Goal: Task Accomplishment & Management: Use online tool/utility

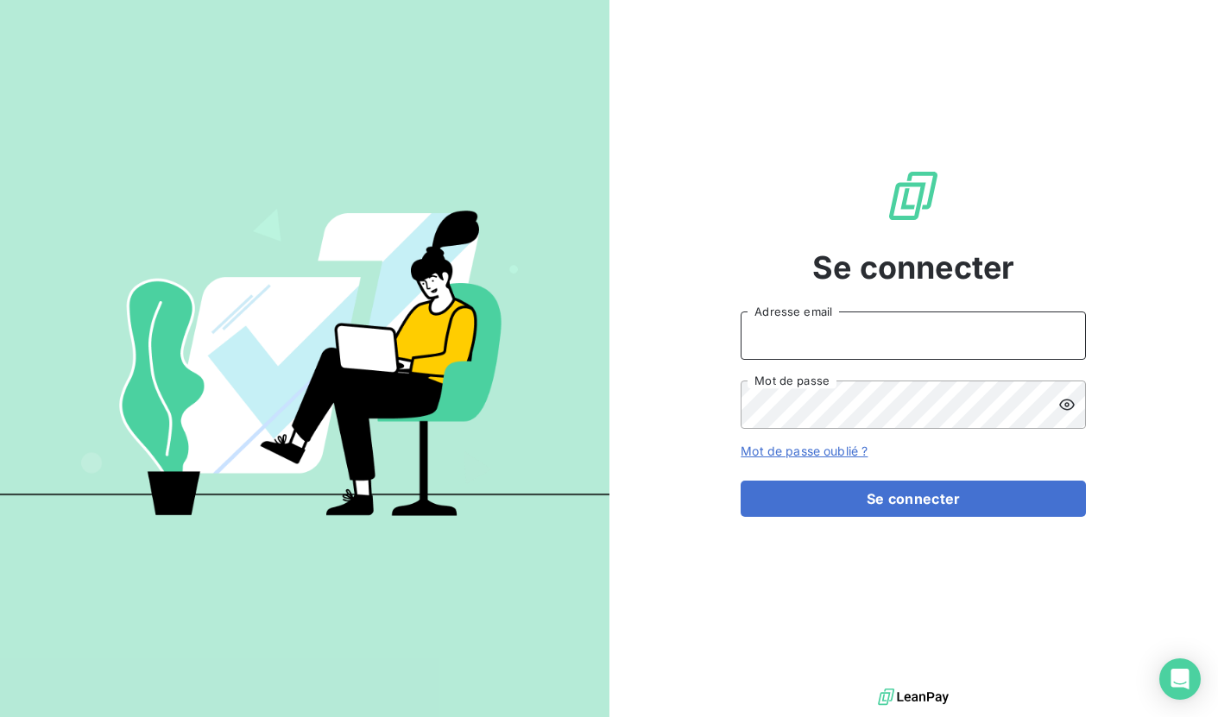
type input "[EMAIL_ADDRESS][DOMAIN_NAME]"
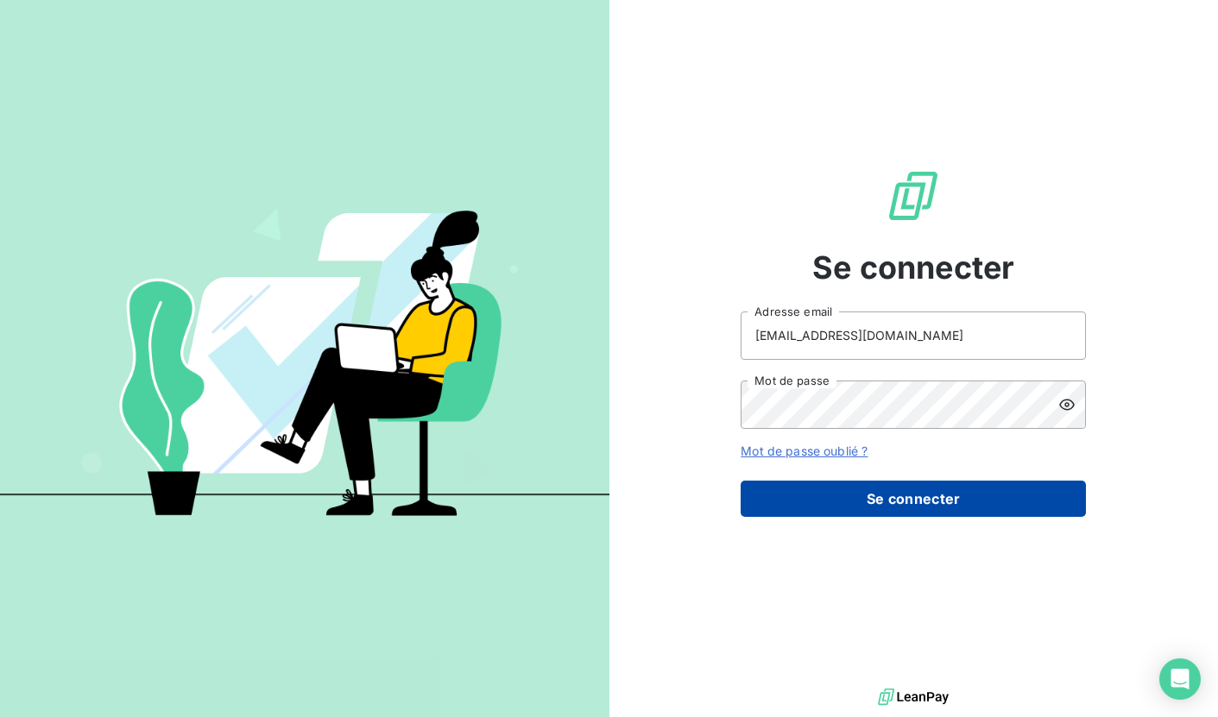
click at [888, 511] on button "Se connecter" at bounding box center [912, 499] width 345 height 36
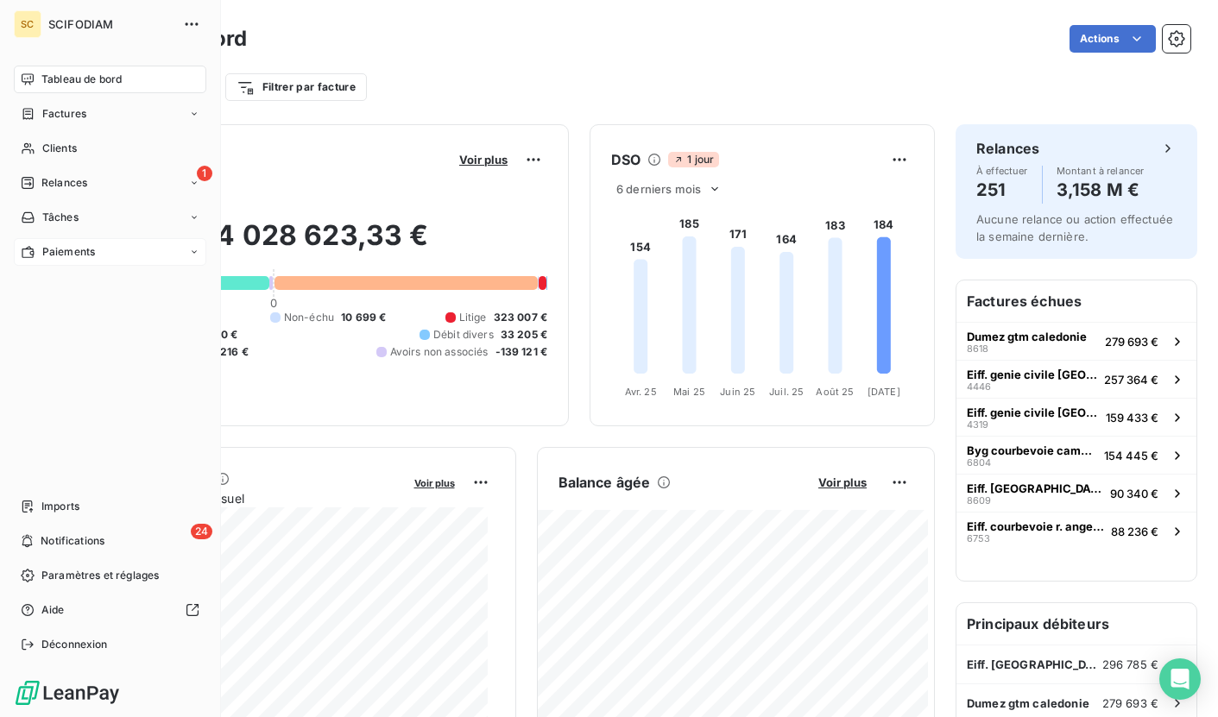
click at [193, 252] on icon at bounding box center [194, 252] width 10 height 10
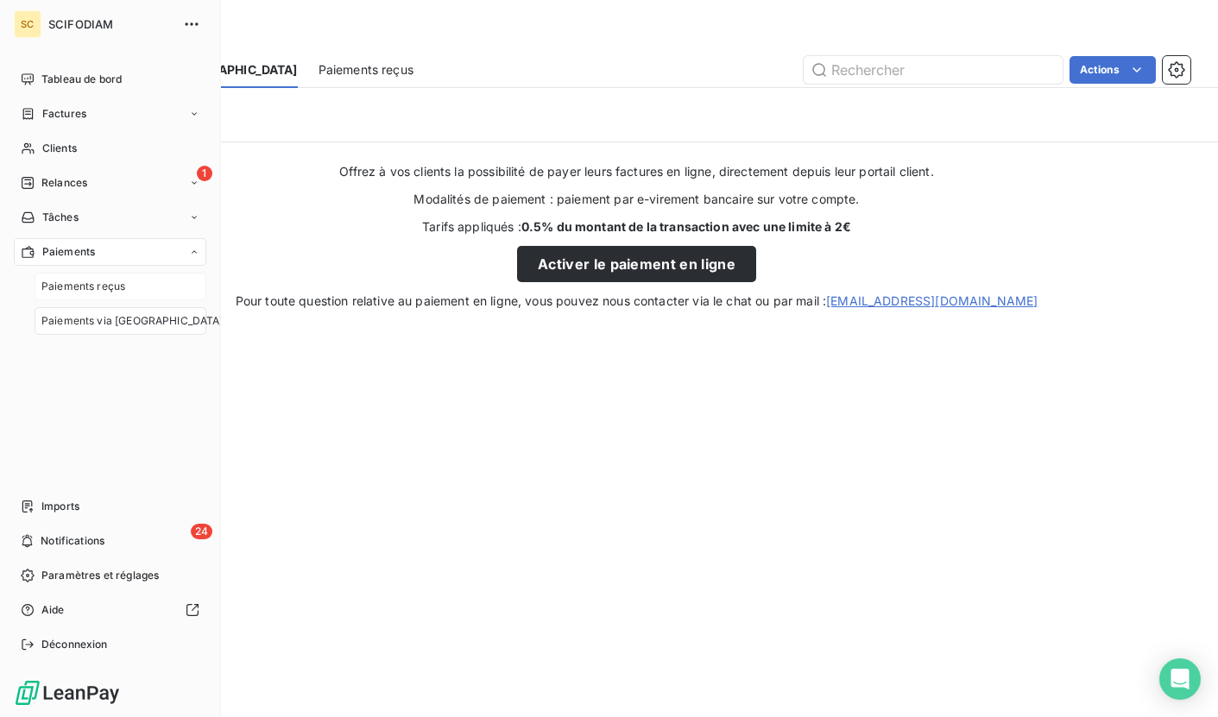
click at [108, 287] on span "Paiements reçus" at bounding box center [83, 287] width 84 height 16
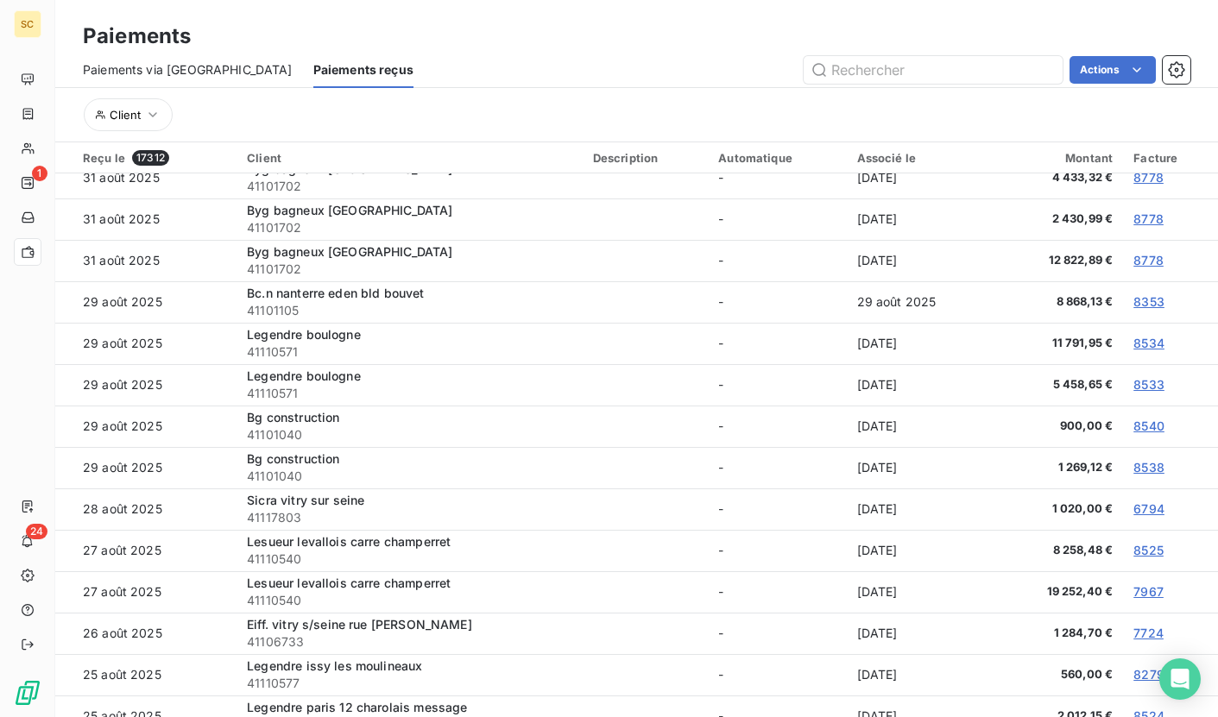
scroll to position [1858, 0]
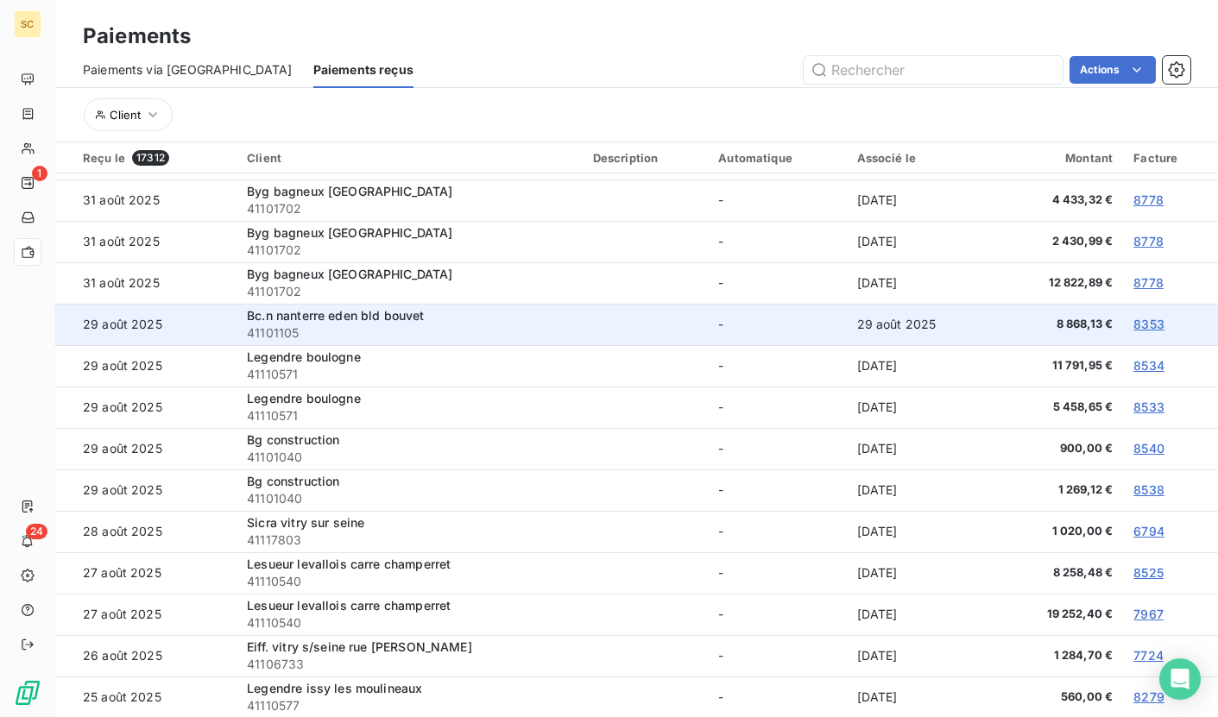
click at [278, 331] on span "41101105" at bounding box center [409, 333] width 325 height 17
copy span "41101105"
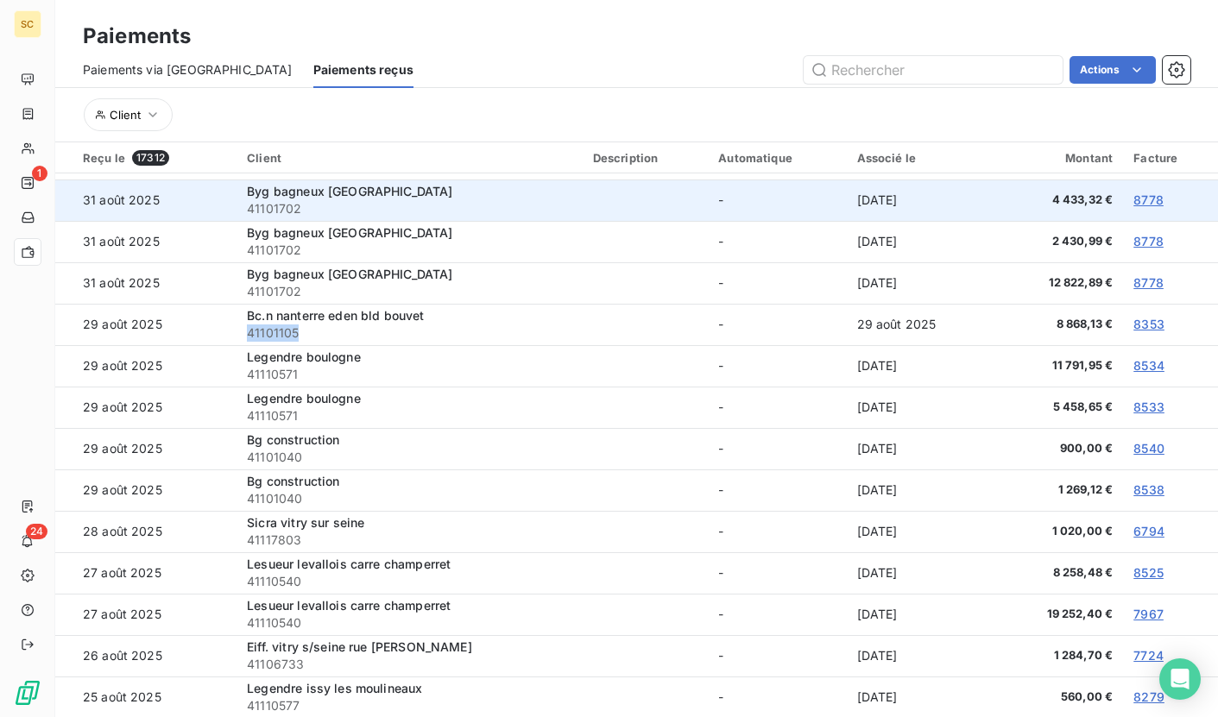
scroll to position [1857, 0]
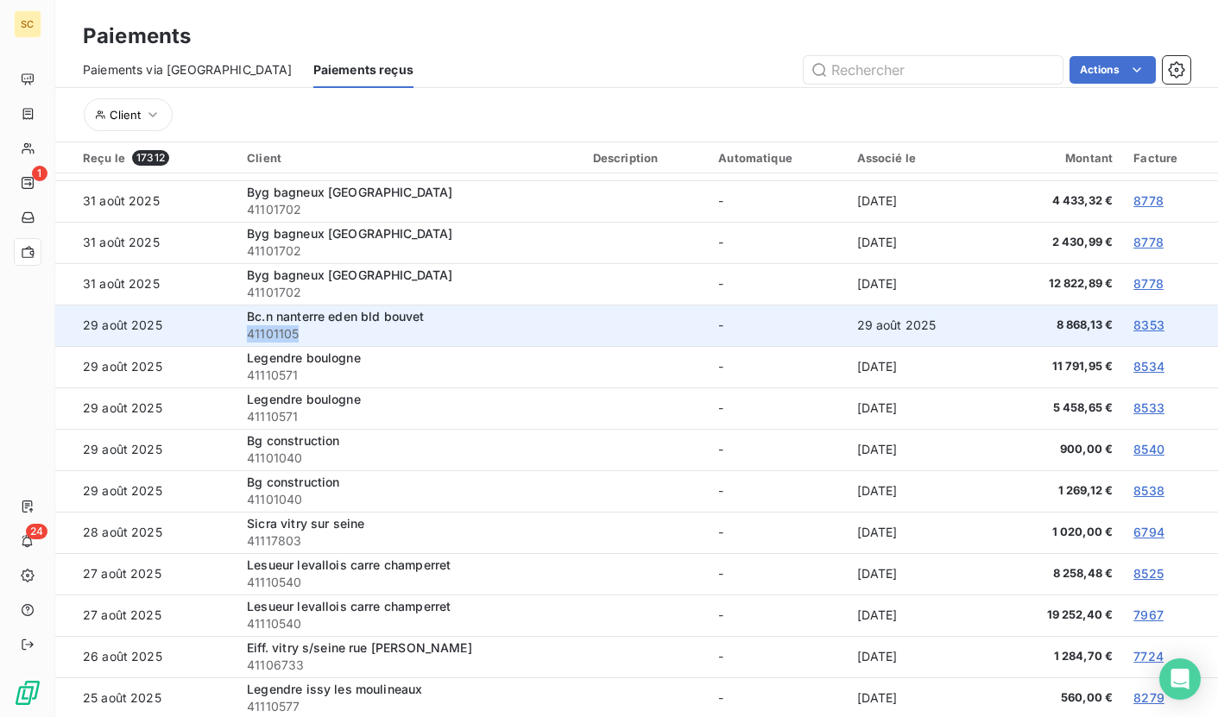
click at [280, 335] on span "41101105" at bounding box center [409, 333] width 325 height 17
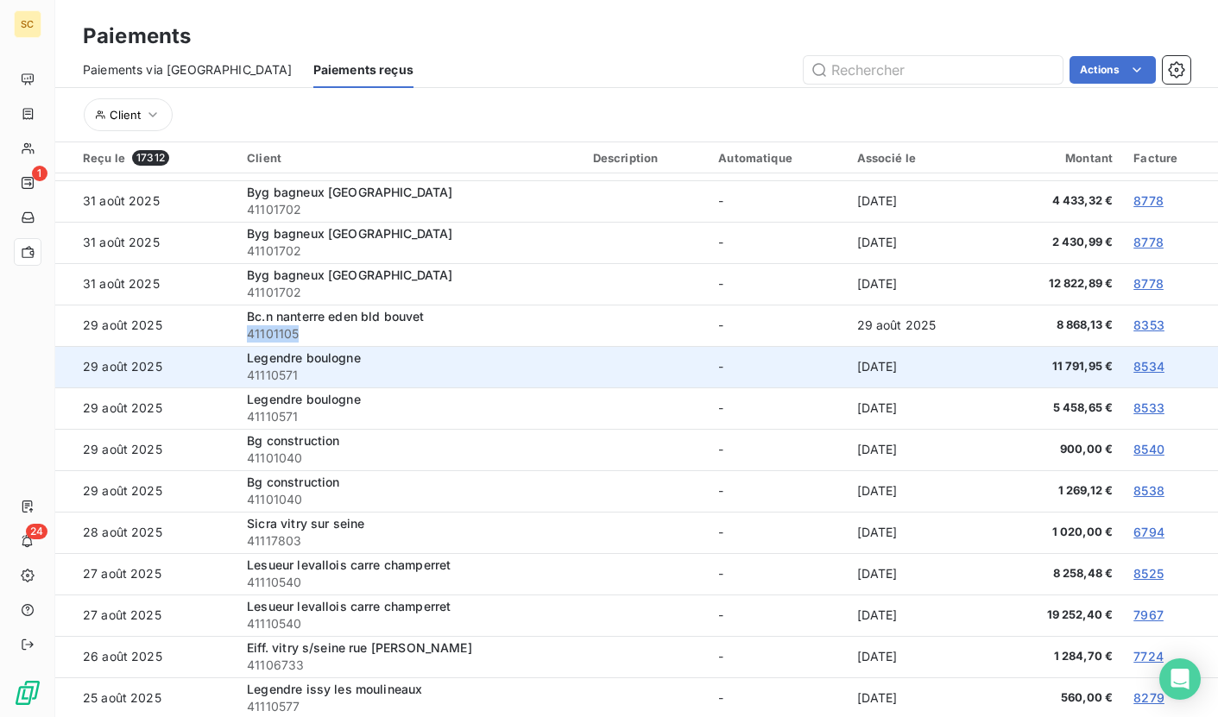
click at [276, 370] on span "41110571" at bounding box center [409, 375] width 325 height 17
copy span "41110571"
click at [272, 375] on span "41110571" at bounding box center [409, 375] width 325 height 17
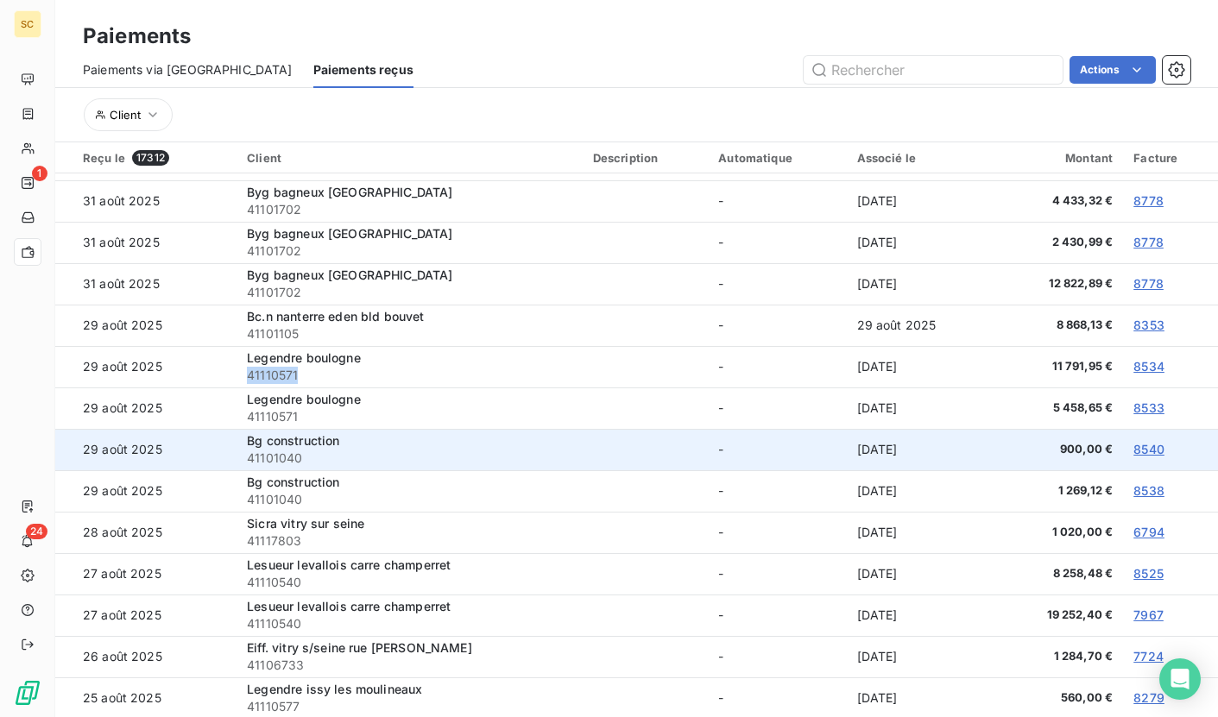
click at [275, 458] on span "41101040" at bounding box center [409, 458] width 325 height 17
copy span "41101040"
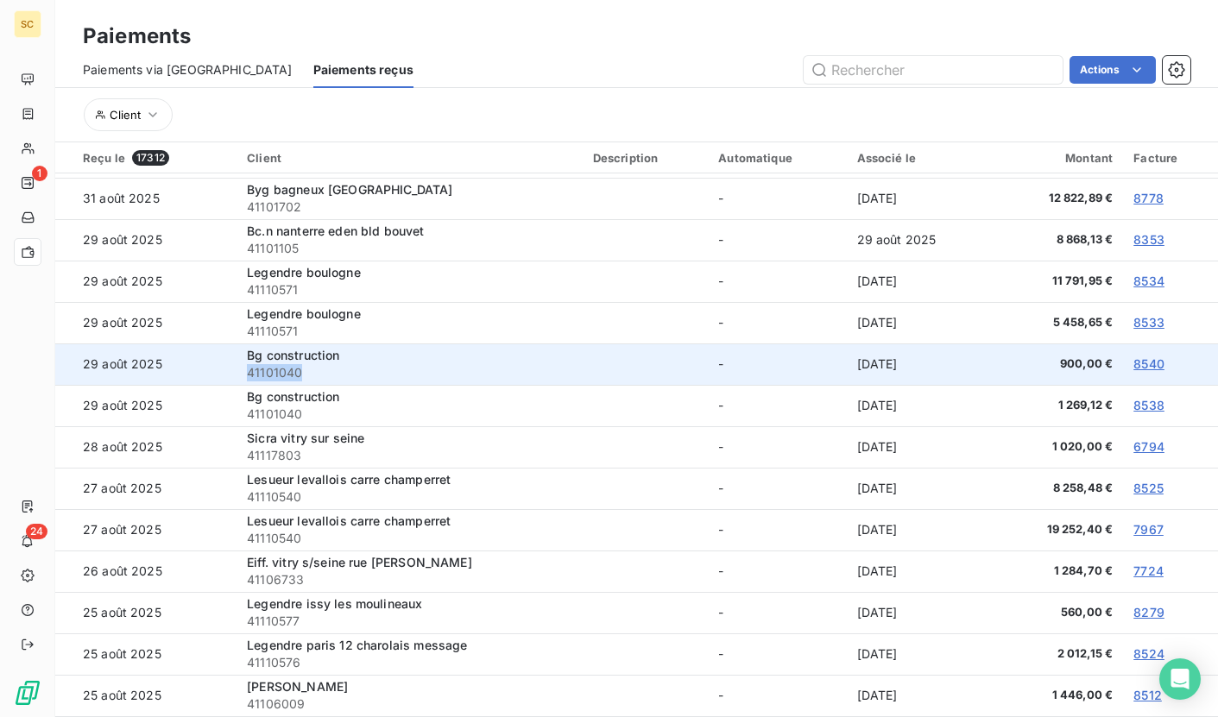
scroll to position [1956, 0]
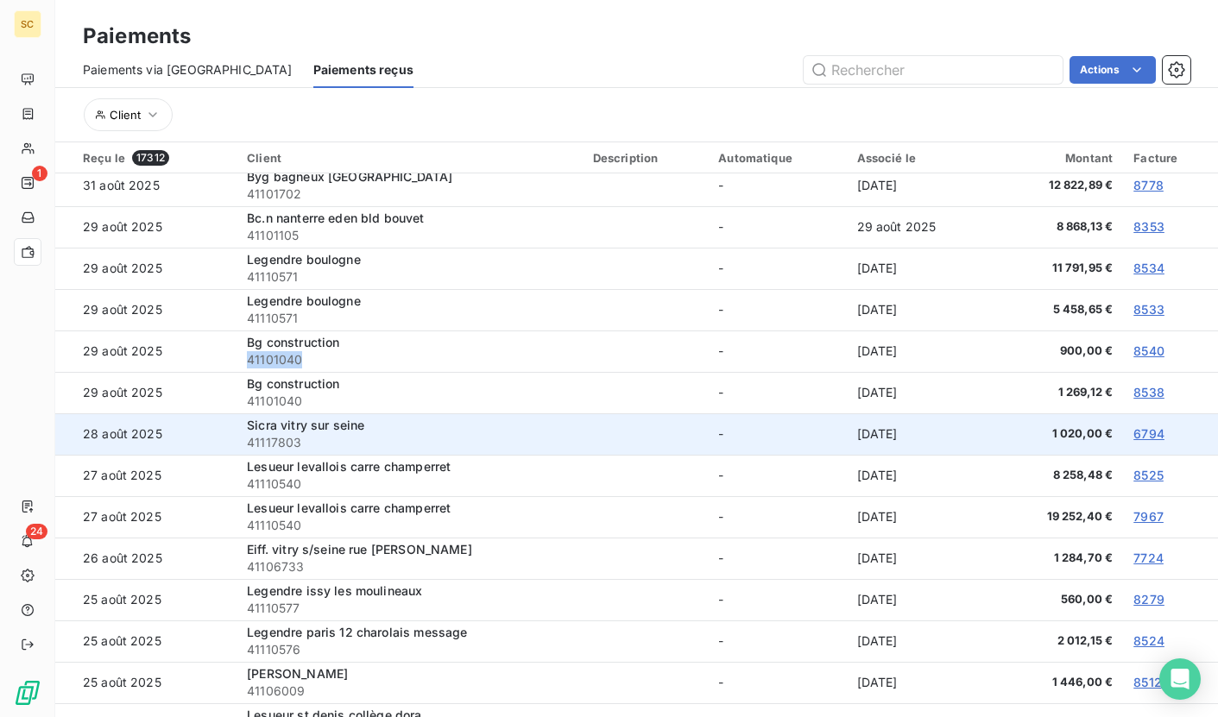
click at [281, 444] on span "41117803" at bounding box center [409, 442] width 325 height 17
copy span "41117803"
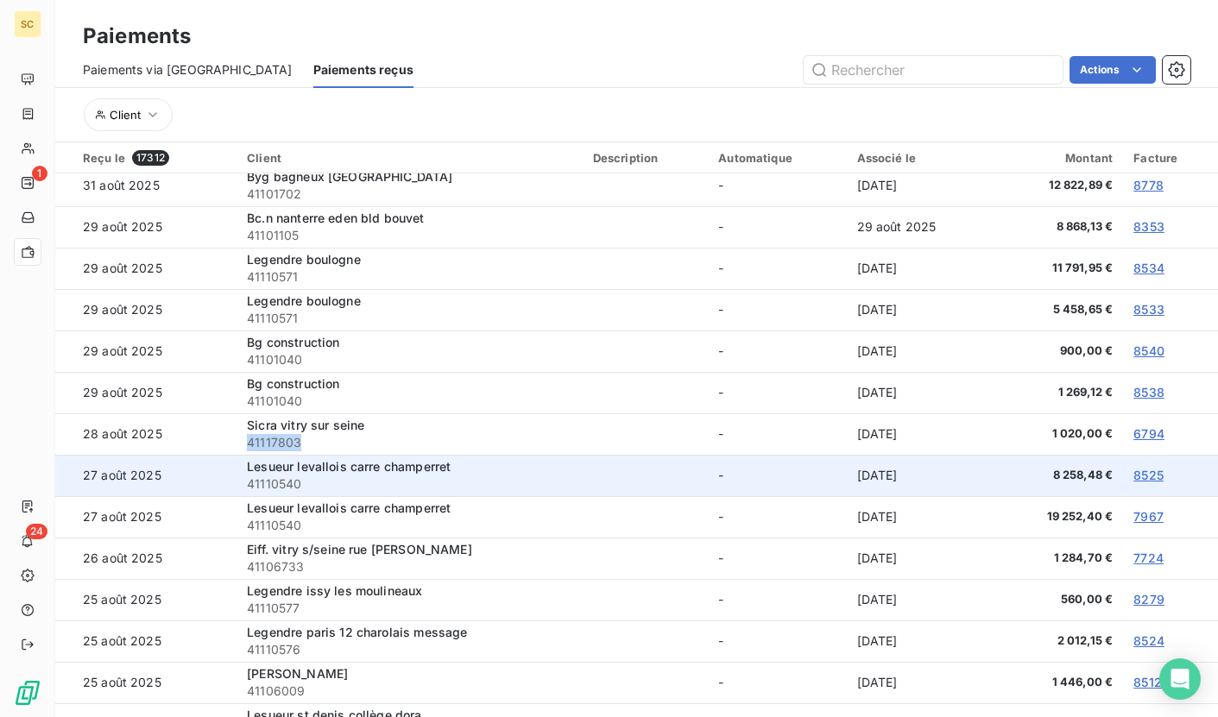
click at [269, 482] on span "41110540" at bounding box center [409, 484] width 325 height 17
copy span "41110540"
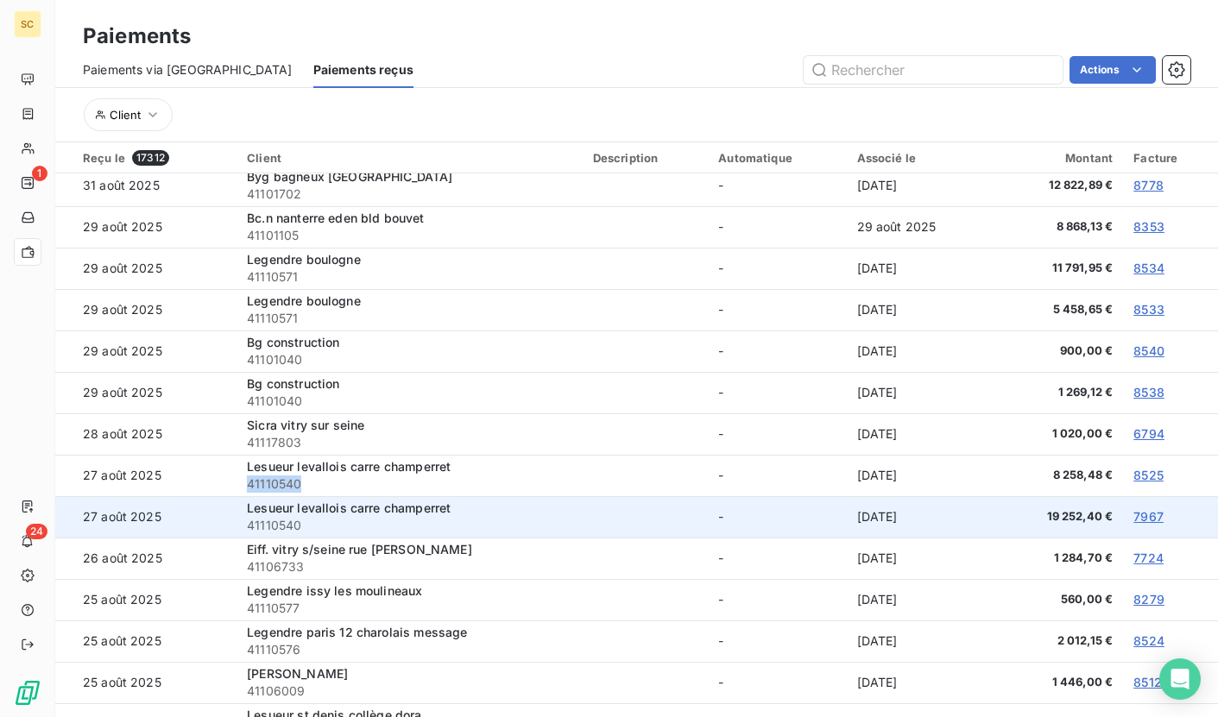
copy span "41110540"
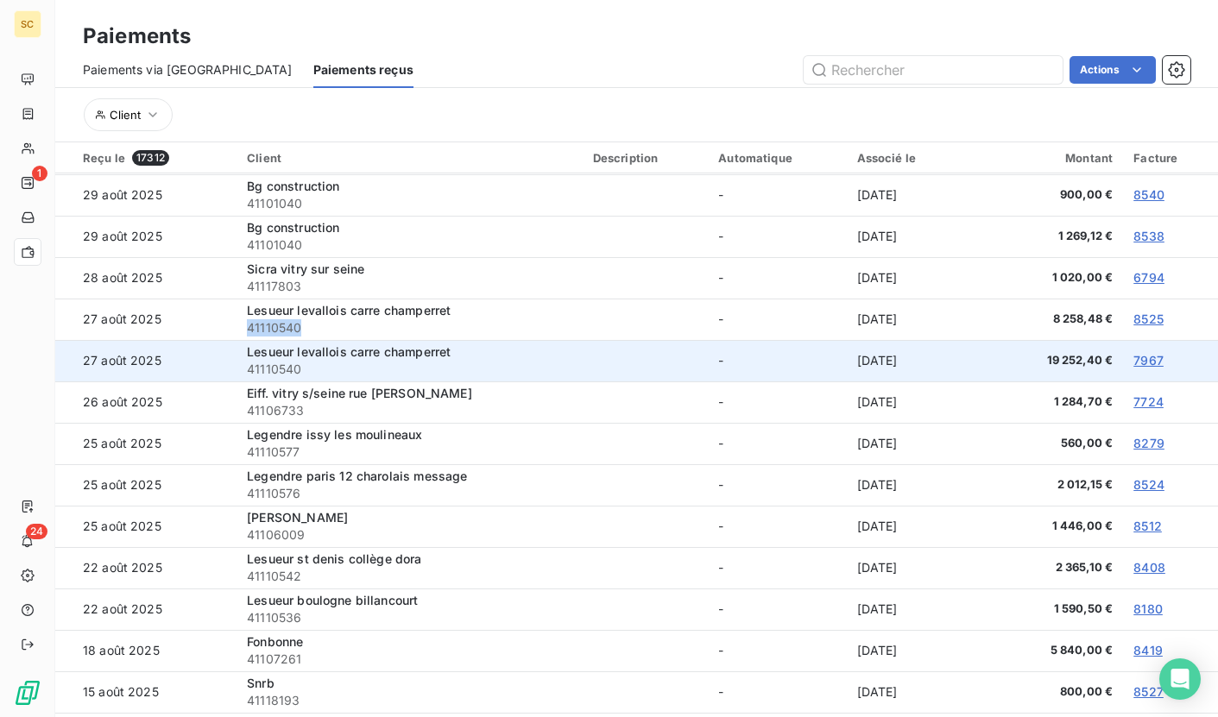
scroll to position [2117, 0]
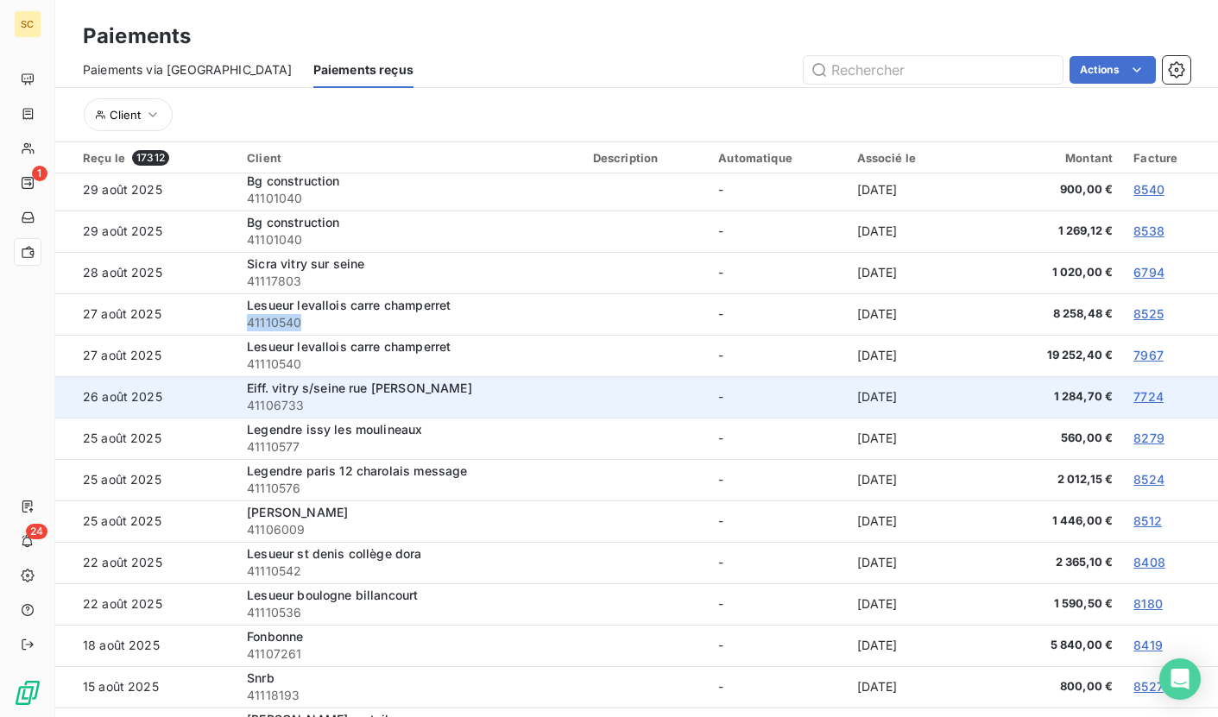
click at [279, 408] on span "41106733" at bounding box center [409, 405] width 325 height 17
copy span "41106733"
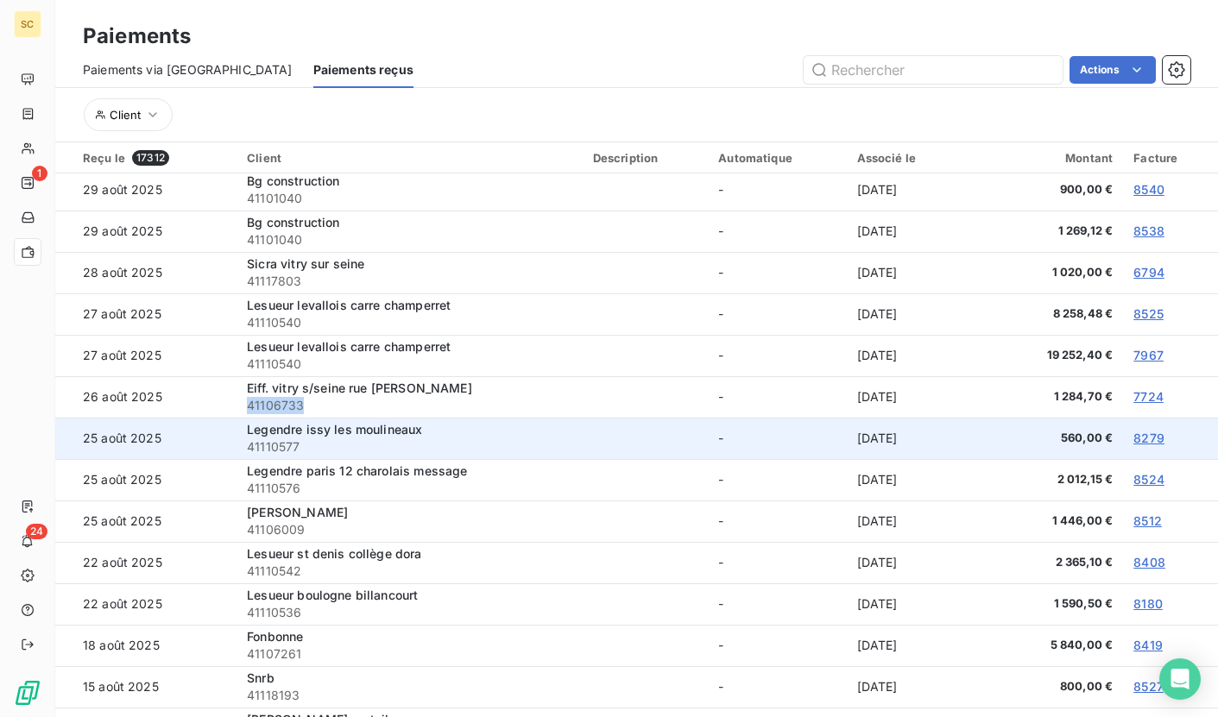
click at [280, 446] on span "41110577" at bounding box center [409, 446] width 325 height 17
copy span "41110577"
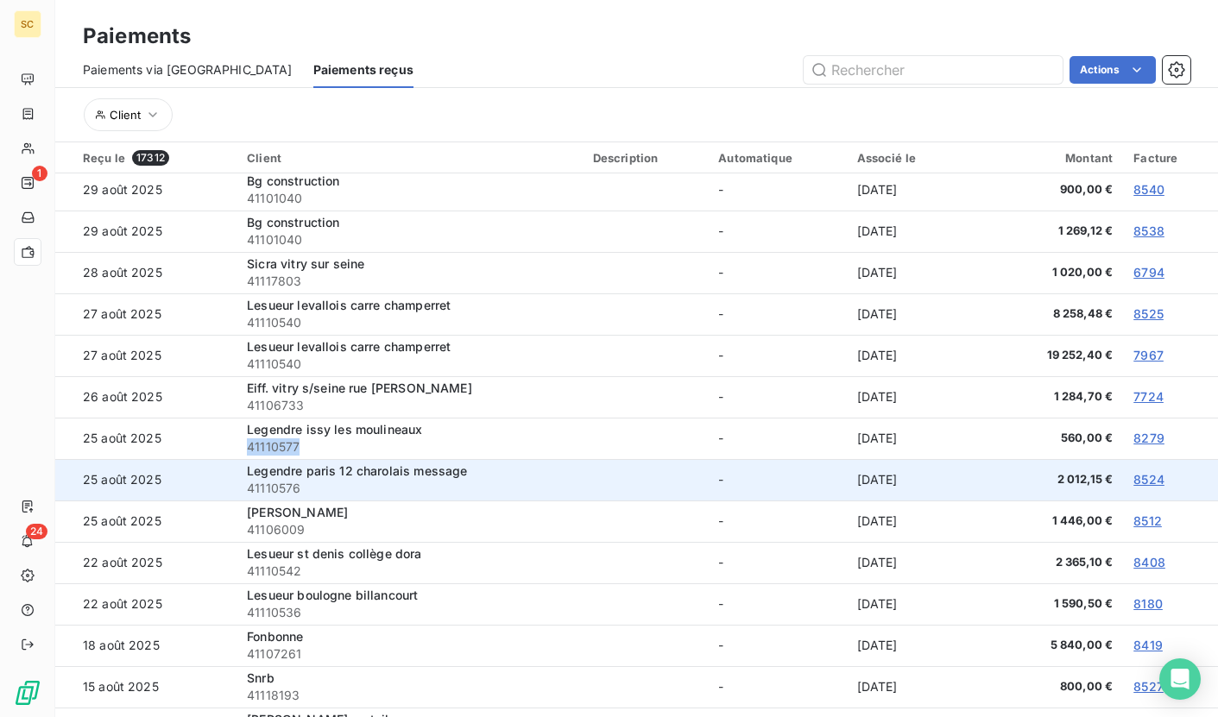
click at [270, 483] on span "41110576" at bounding box center [409, 488] width 325 height 17
copy span "41110576"
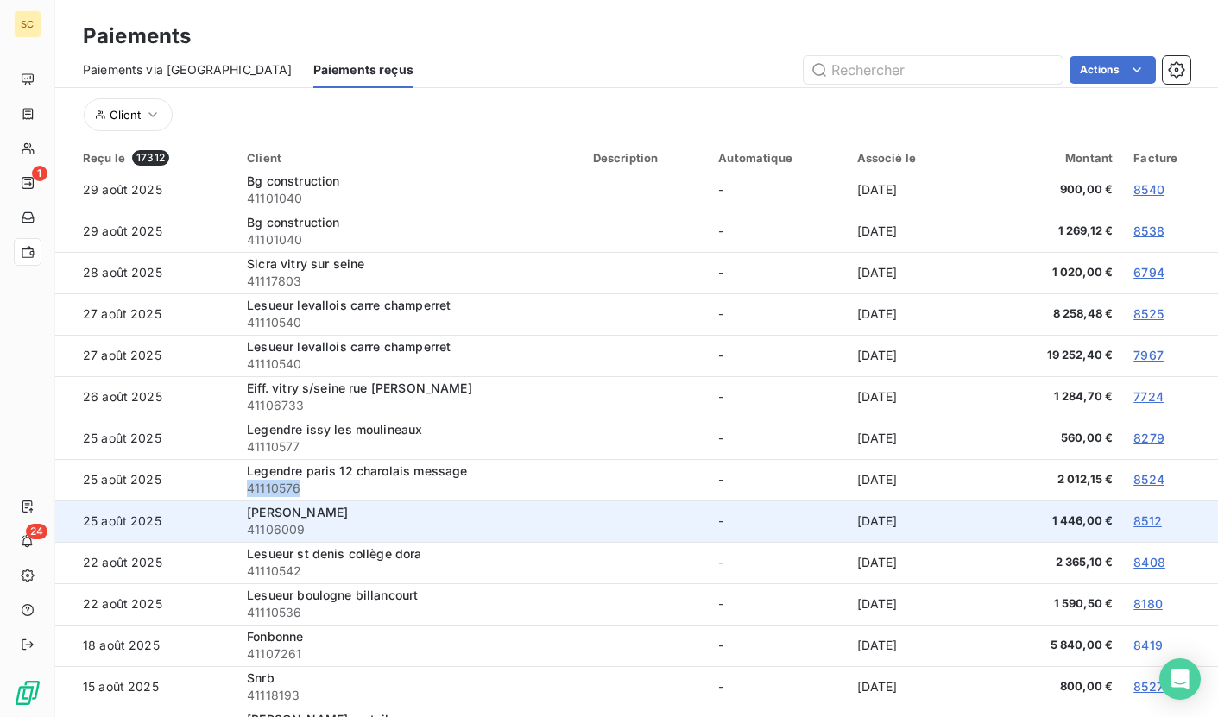
click at [281, 531] on span "41106009" at bounding box center [409, 529] width 325 height 17
copy span "41106009"
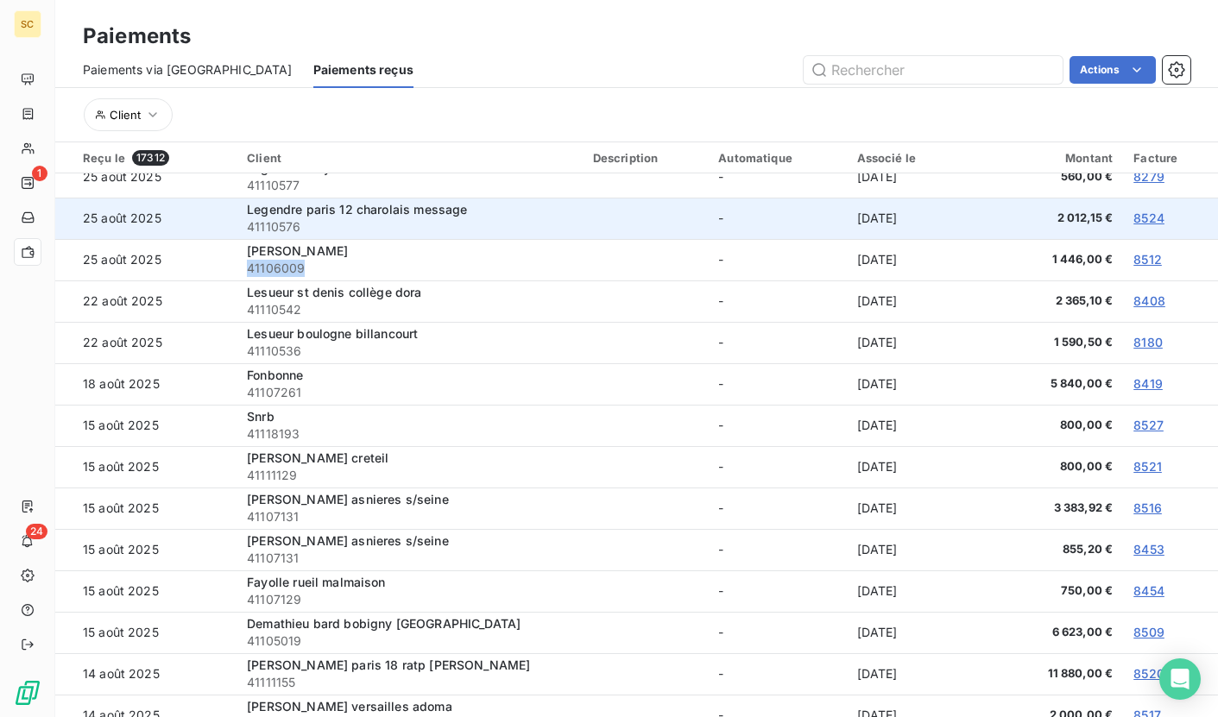
scroll to position [2381, 0]
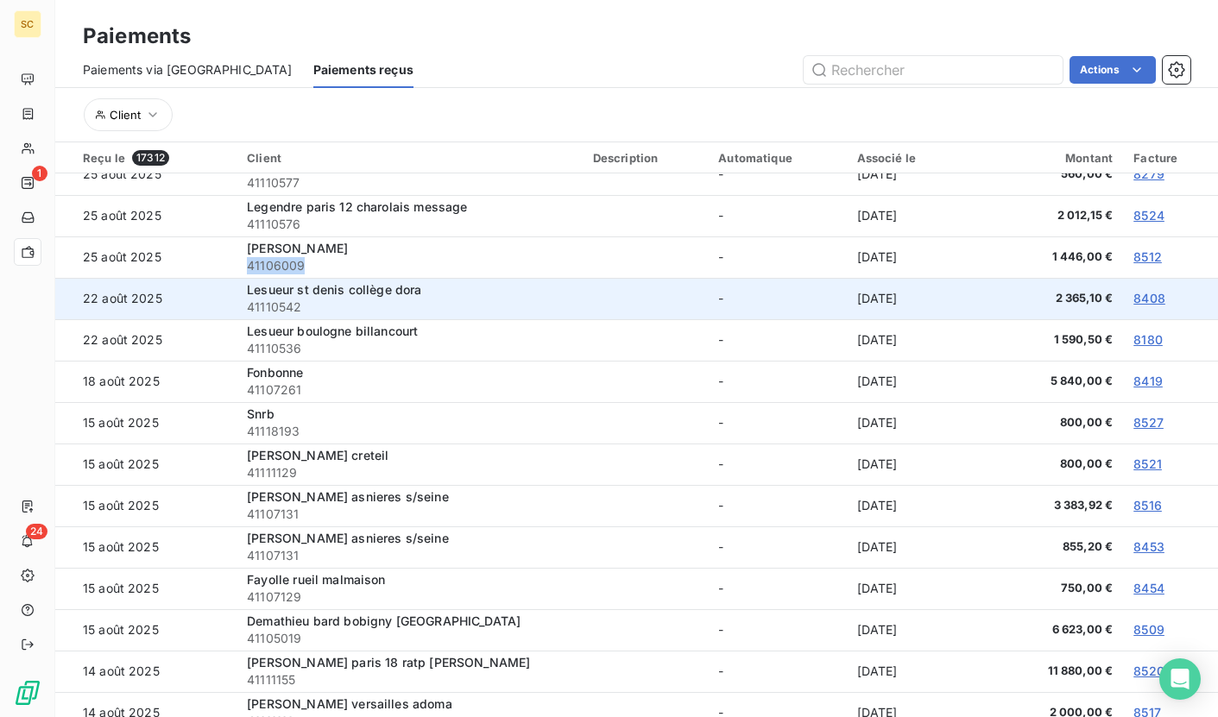
click at [286, 307] on span "41110542" at bounding box center [409, 307] width 325 height 17
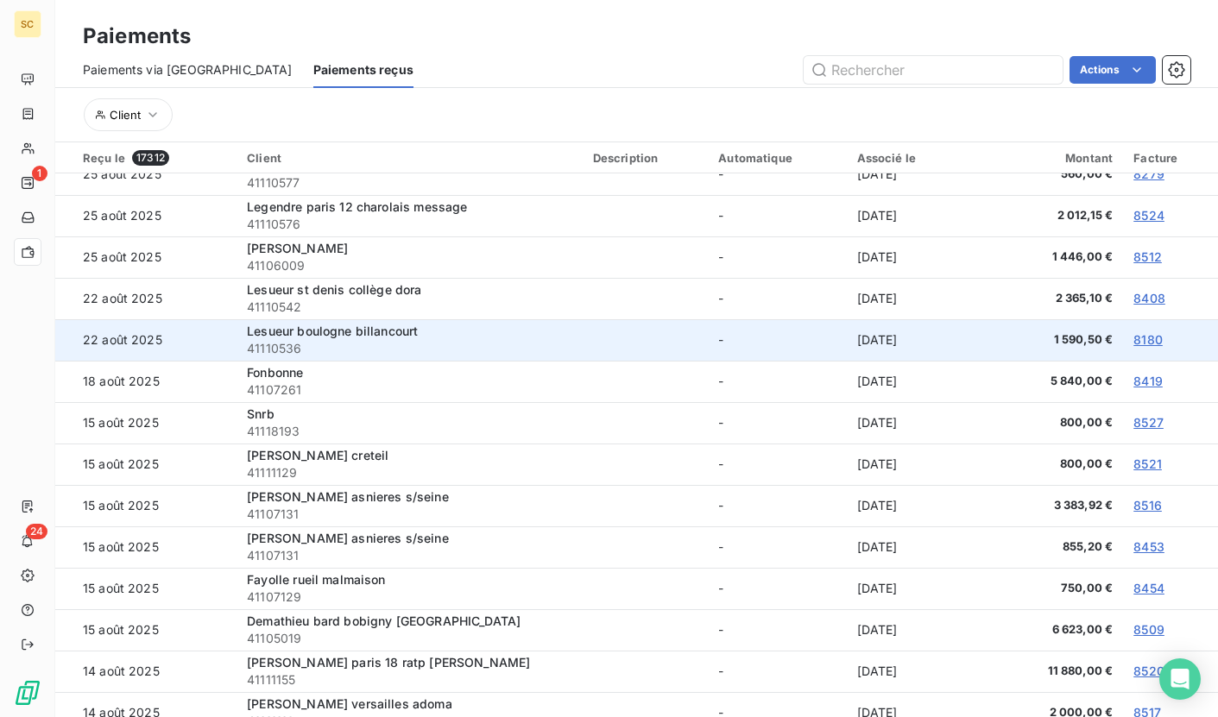
click at [278, 346] on span "41110536" at bounding box center [409, 348] width 325 height 17
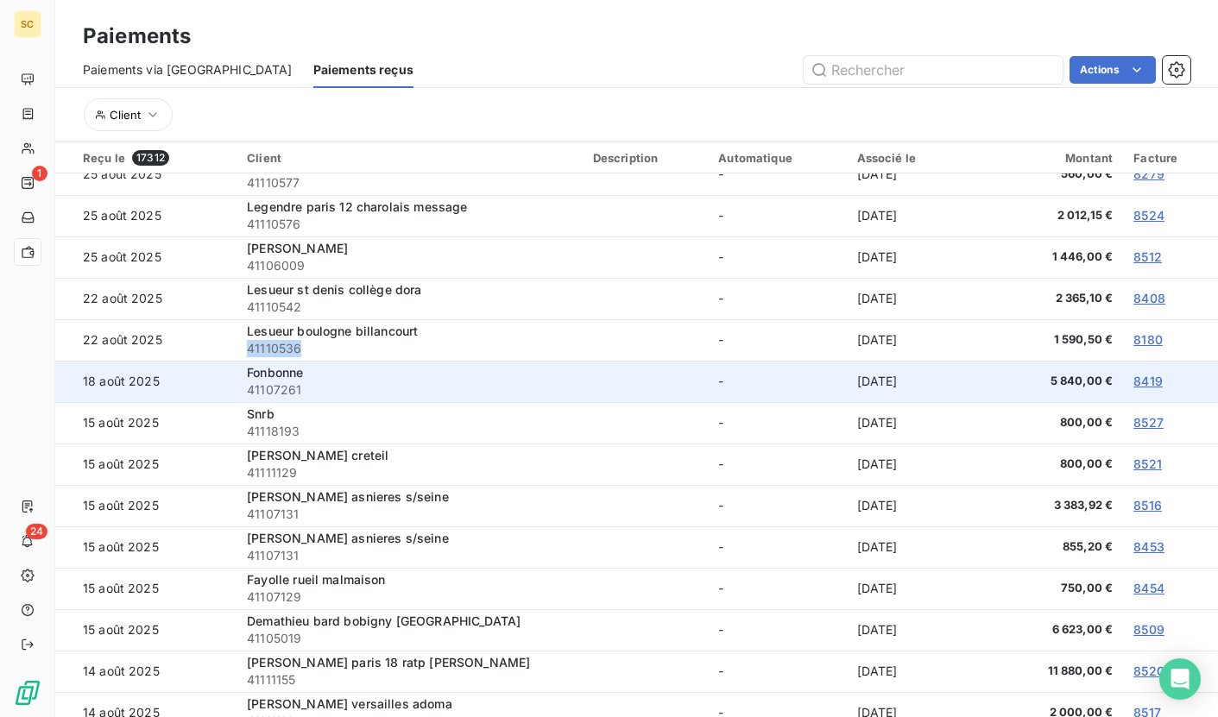
click at [273, 388] on span "41107261" at bounding box center [409, 389] width 325 height 17
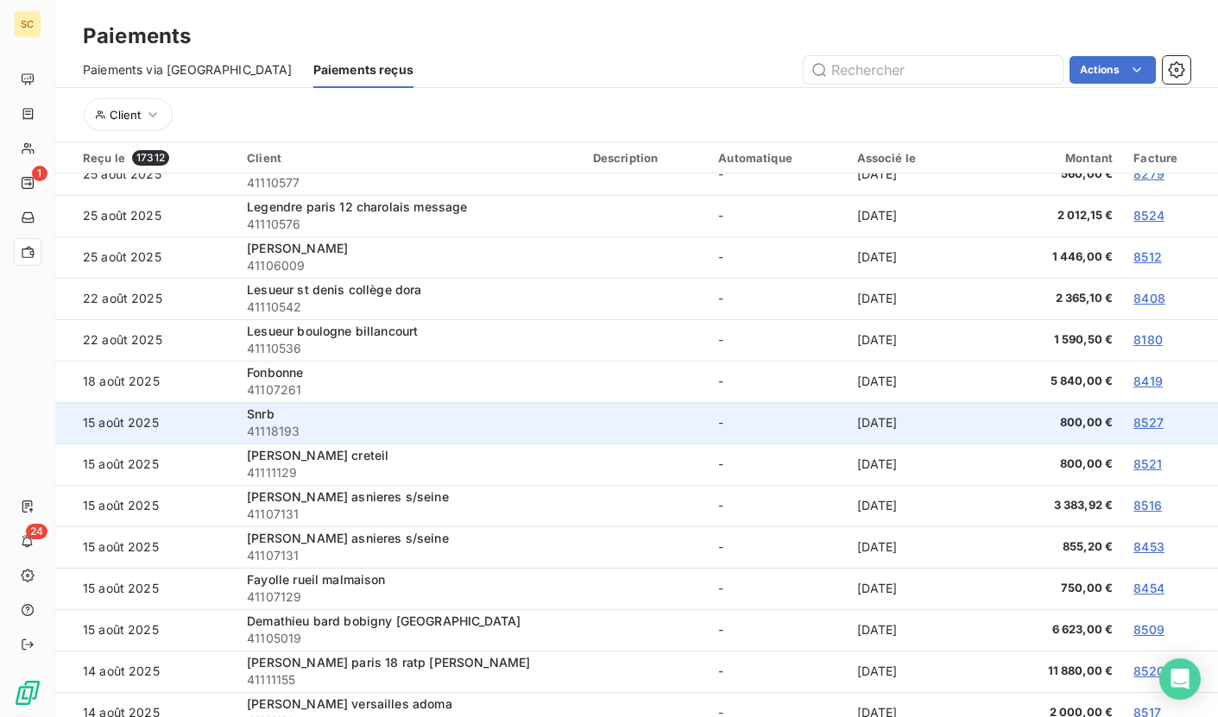
click at [263, 431] on span "41118193" at bounding box center [409, 431] width 325 height 17
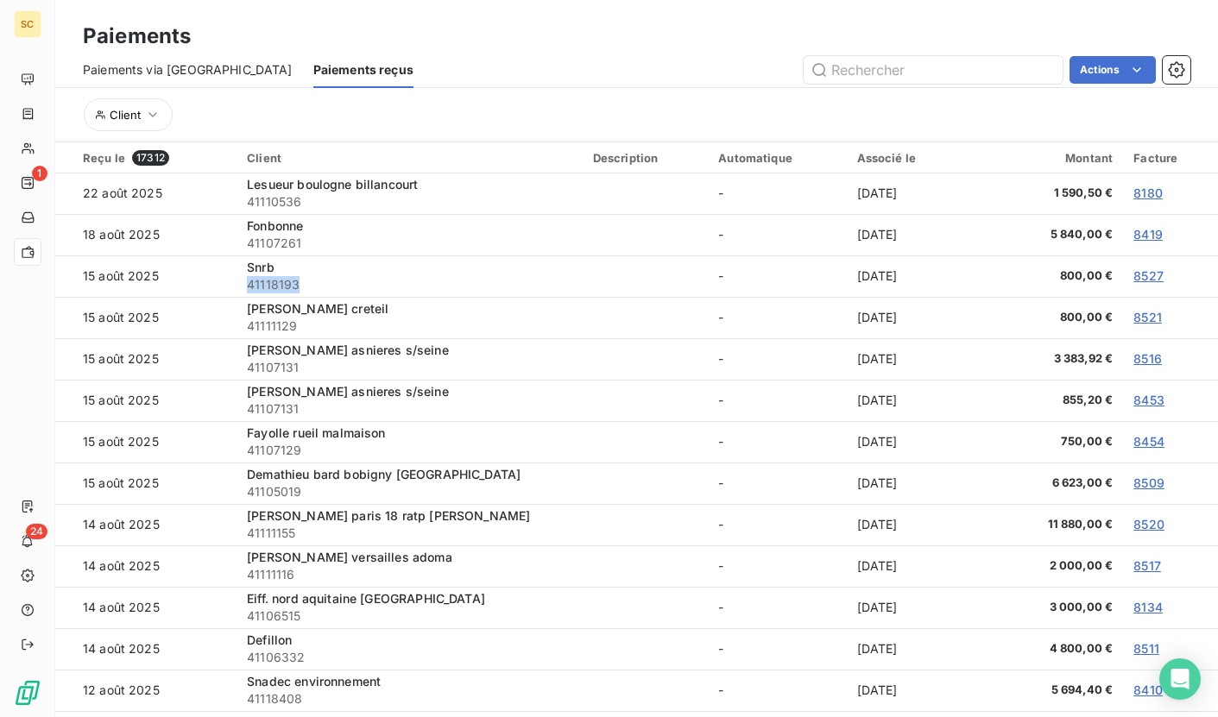
scroll to position [2530, 0]
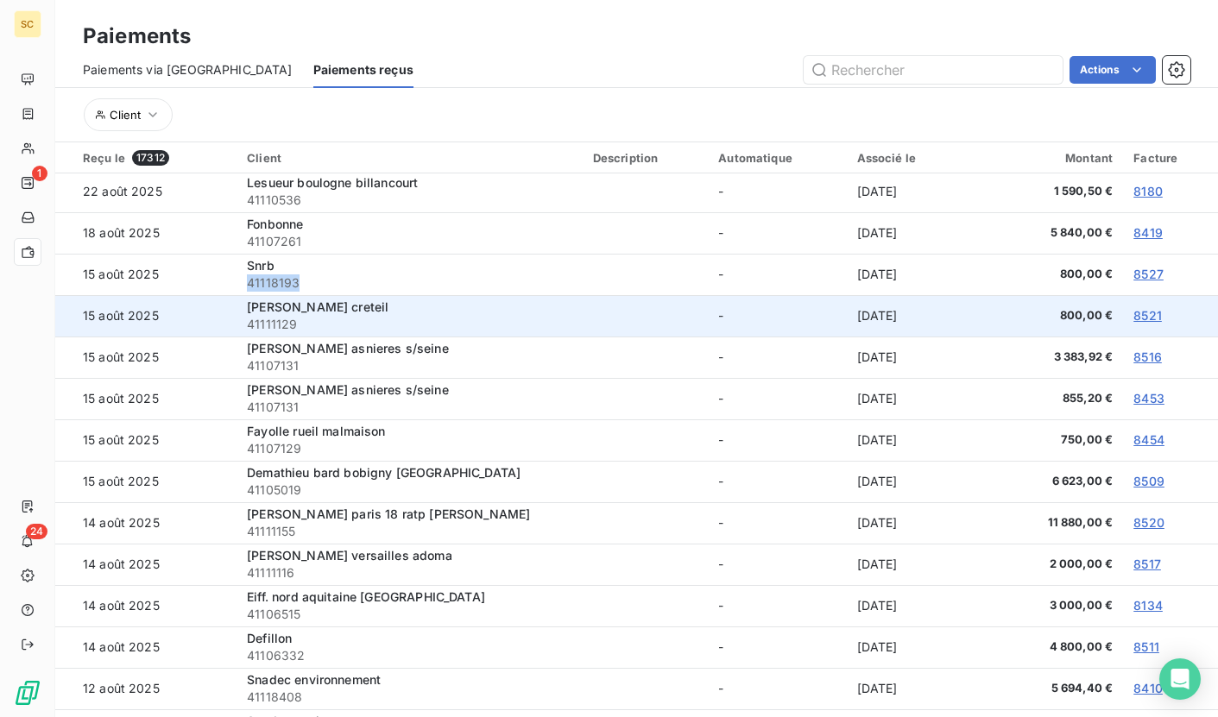
click at [280, 321] on span "41111129" at bounding box center [409, 324] width 325 height 17
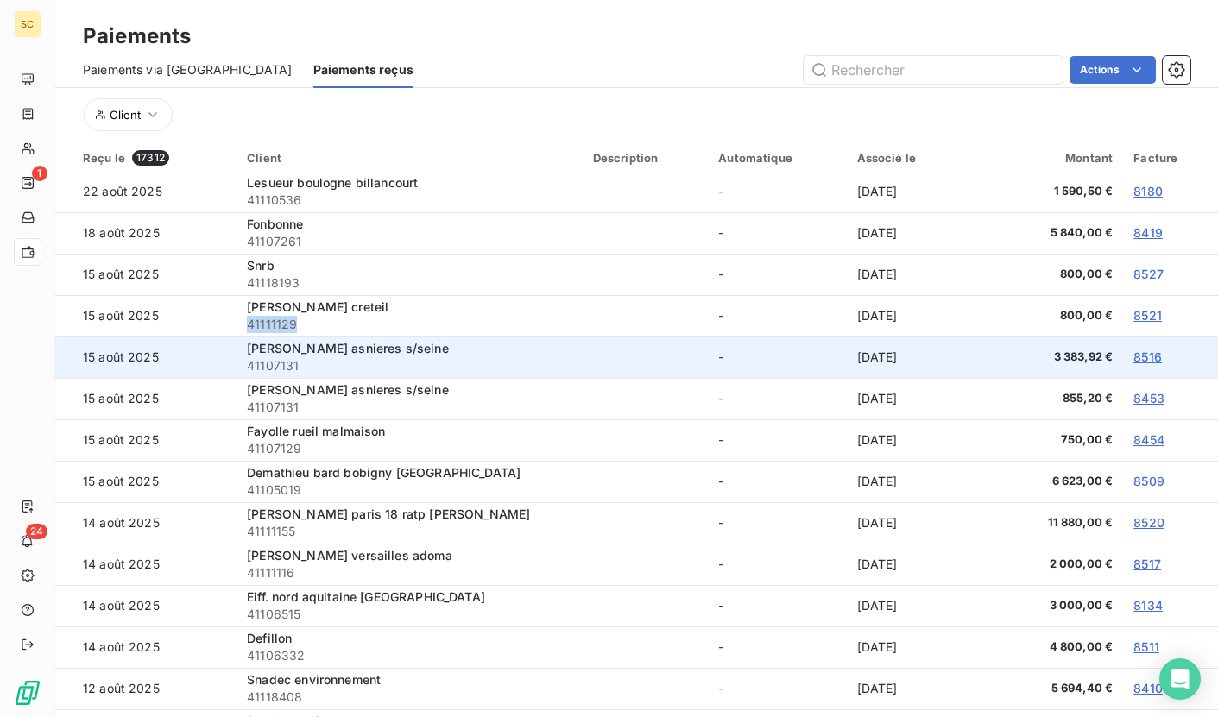
click at [278, 368] on span "41107131" at bounding box center [409, 365] width 325 height 17
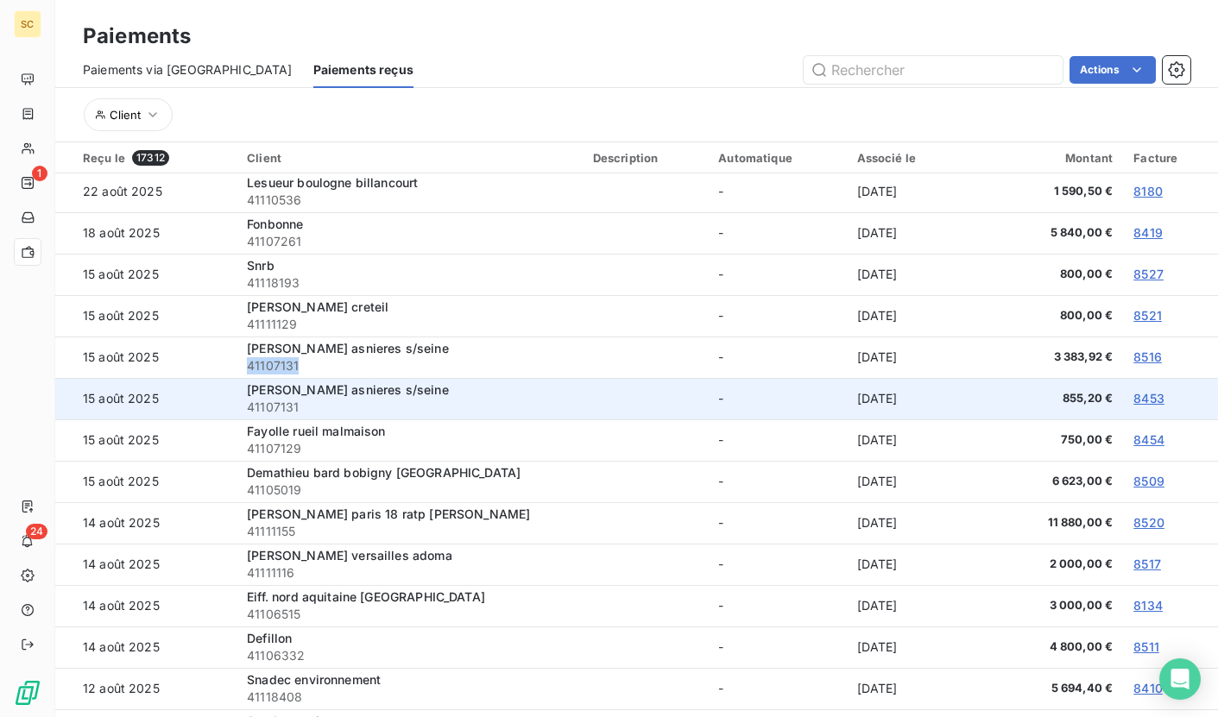
click at [274, 406] on span "41107131" at bounding box center [409, 407] width 325 height 17
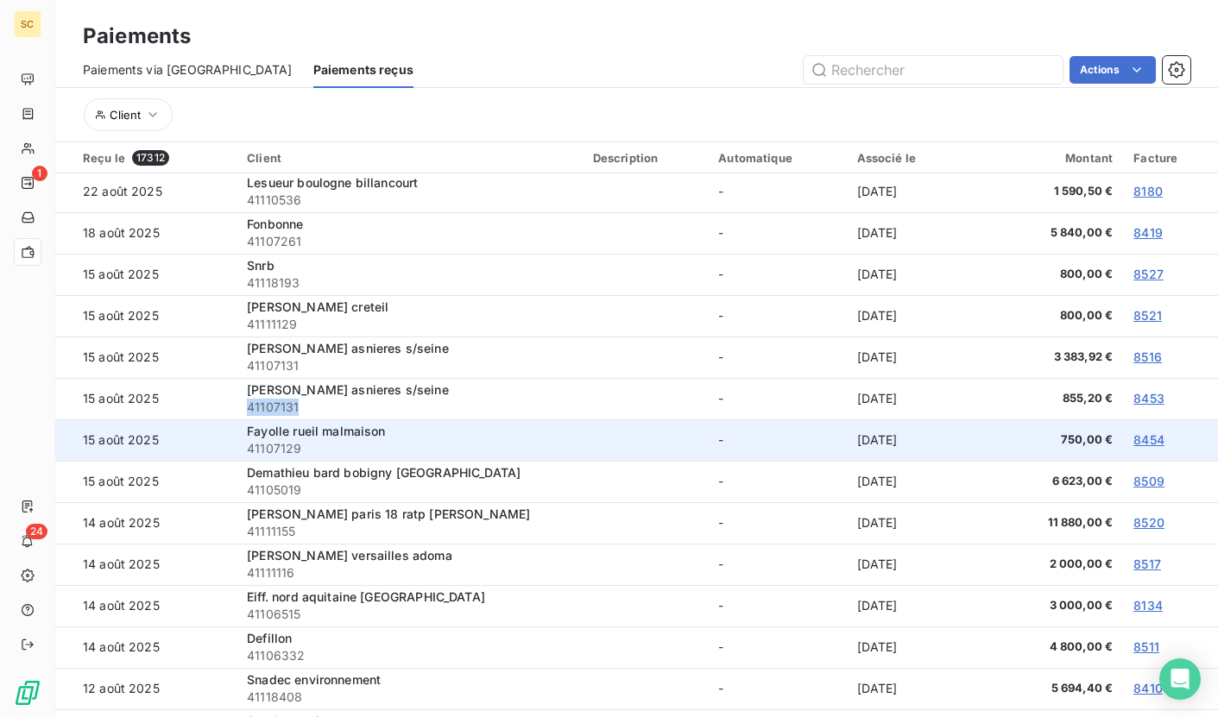
click at [272, 451] on span "41107129" at bounding box center [409, 448] width 325 height 17
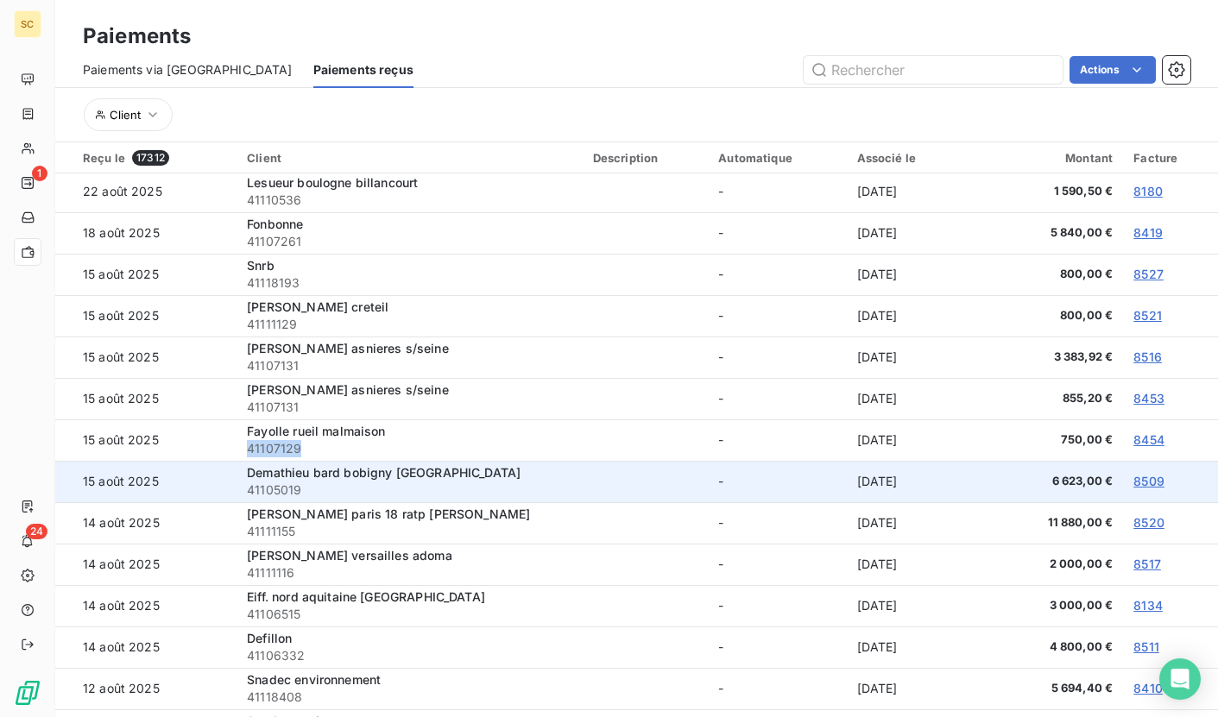
click at [282, 492] on span "41105019" at bounding box center [409, 490] width 325 height 17
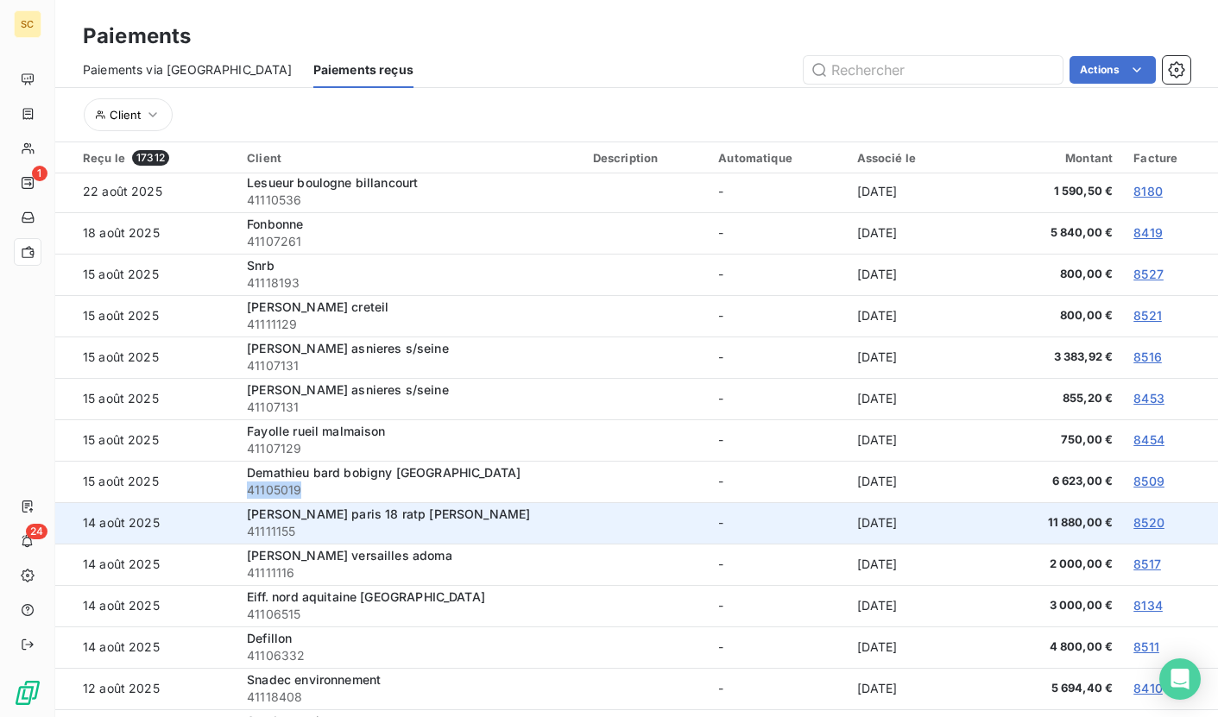
click at [279, 532] on span "41111155" at bounding box center [409, 531] width 325 height 17
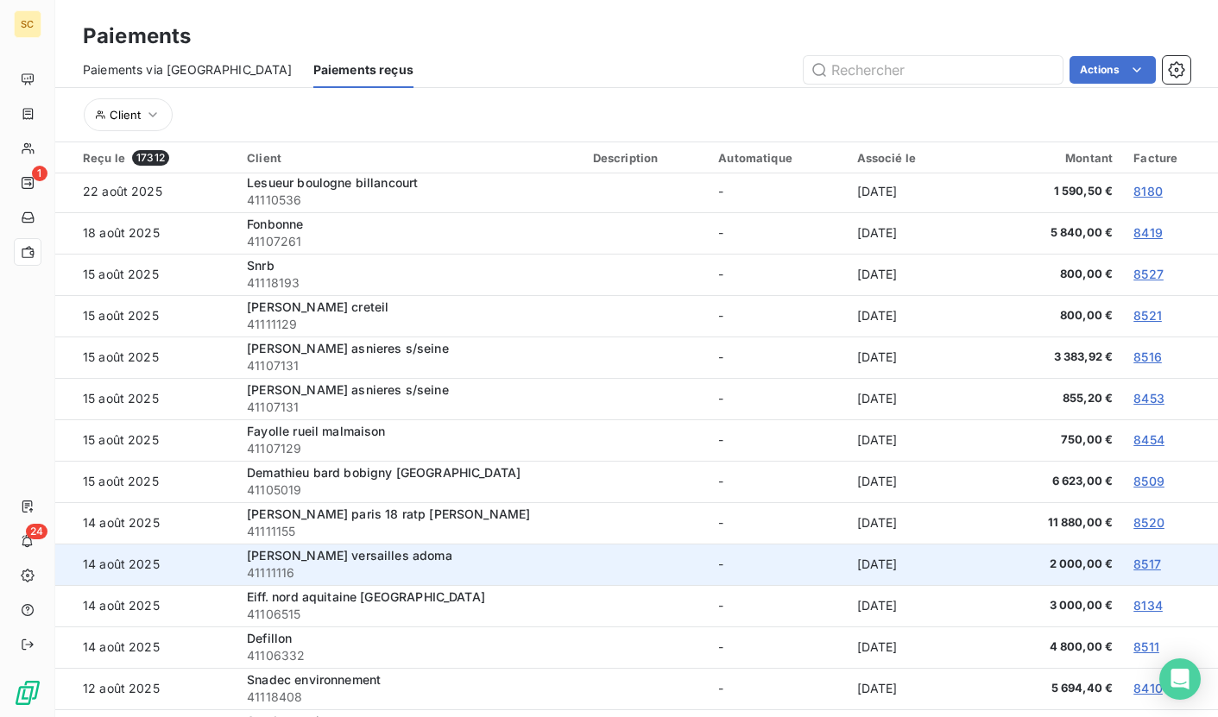
click at [277, 570] on span "41111116" at bounding box center [409, 572] width 325 height 17
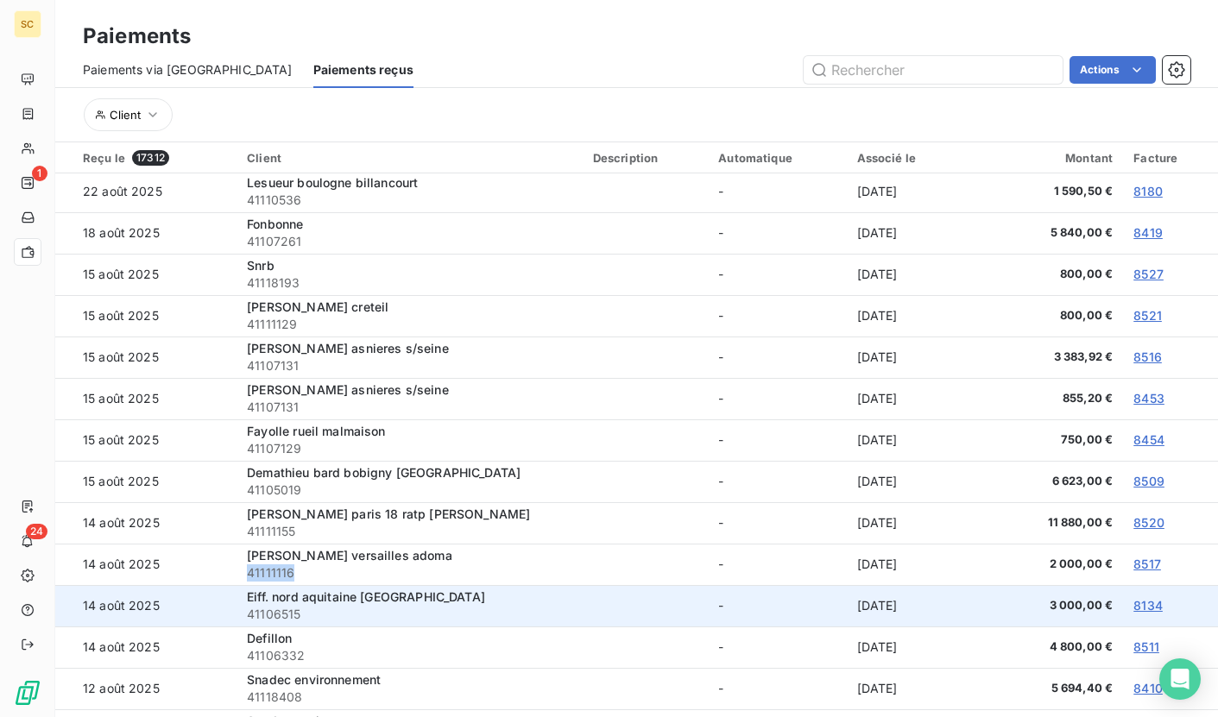
click at [277, 611] on span "41106515" at bounding box center [409, 614] width 325 height 17
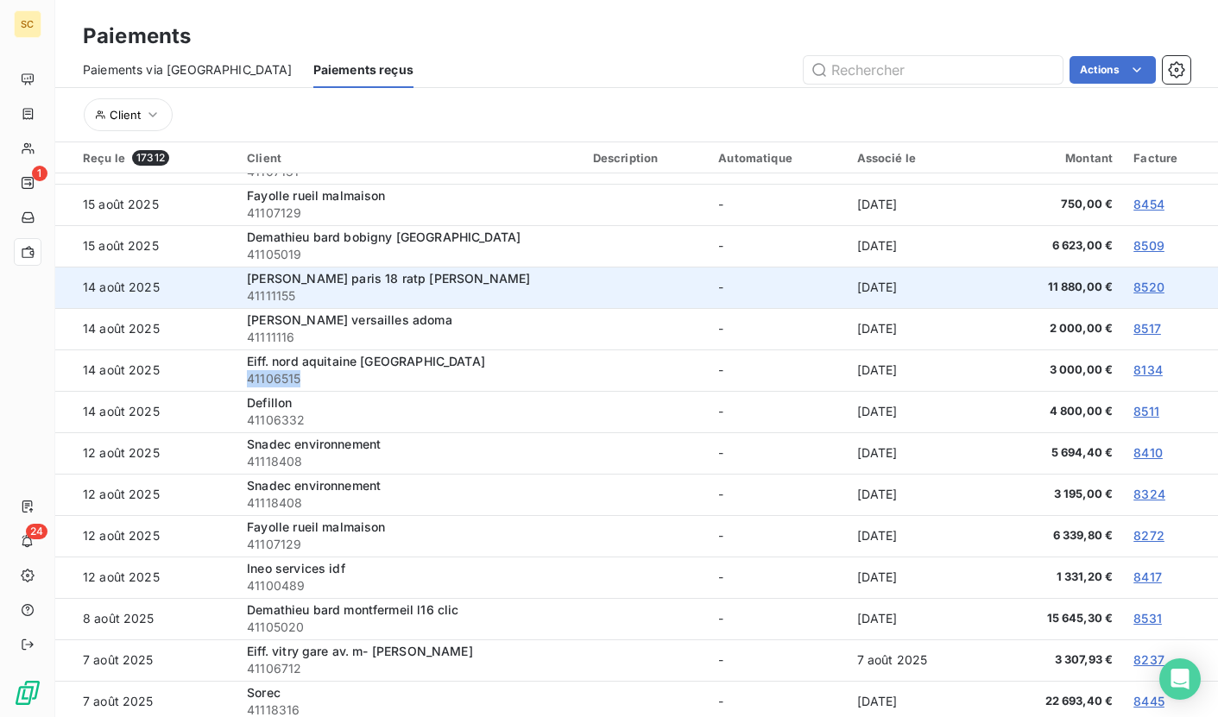
scroll to position [2771, 0]
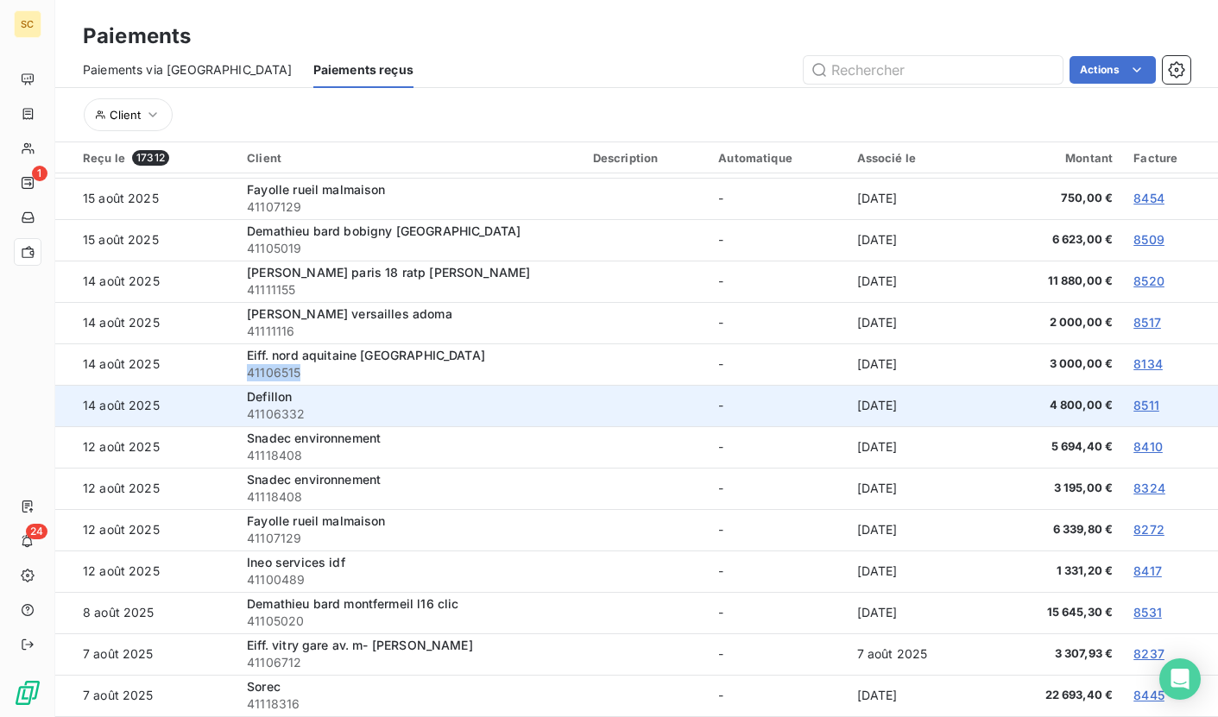
click at [277, 412] on span "41106332" at bounding box center [409, 414] width 325 height 17
click at [277, 419] on span "41106332" at bounding box center [409, 414] width 325 height 17
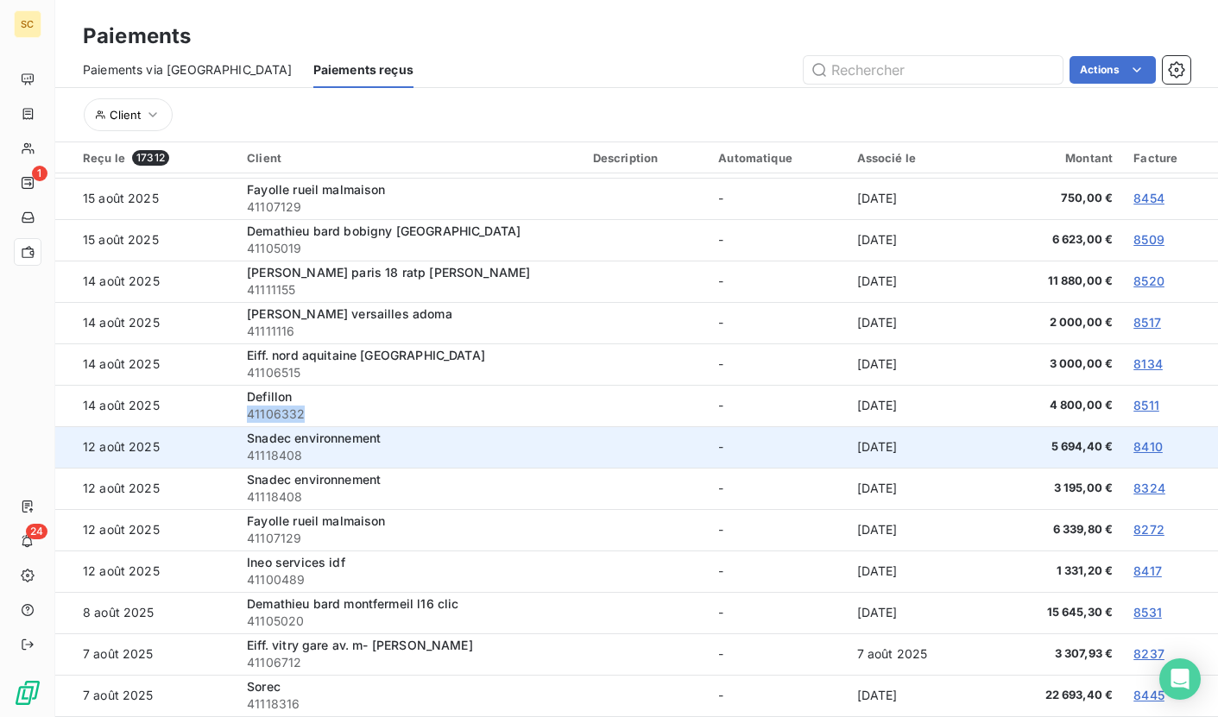
click at [280, 457] on span "41118408" at bounding box center [409, 455] width 325 height 17
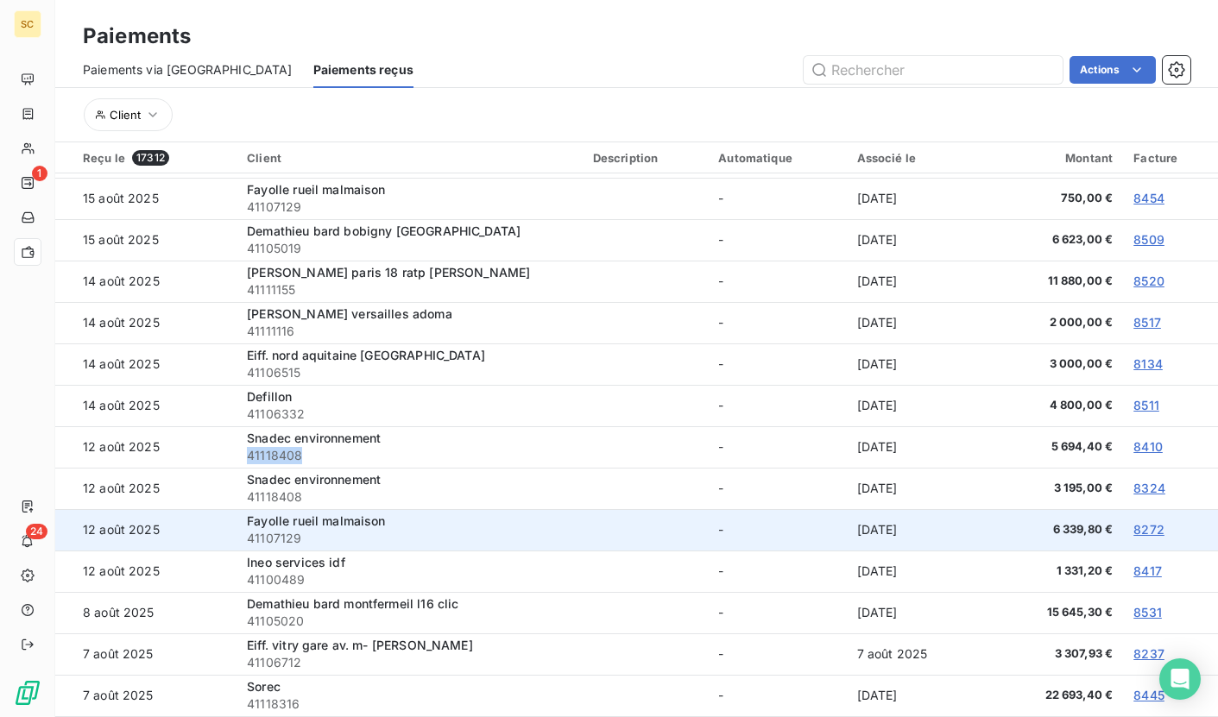
click at [267, 535] on span "41107129" at bounding box center [409, 538] width 325 height 17
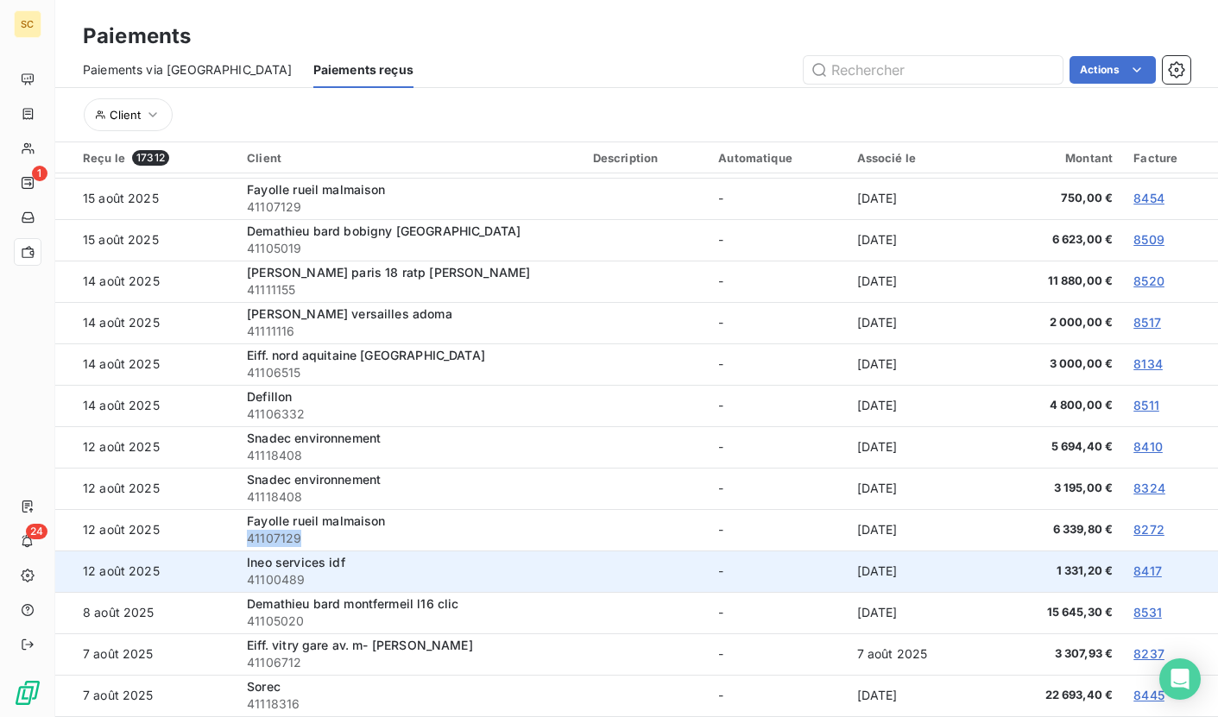
click at [289, 577] on span "41100489" at bounding box center [409, 579] width 325 height 17
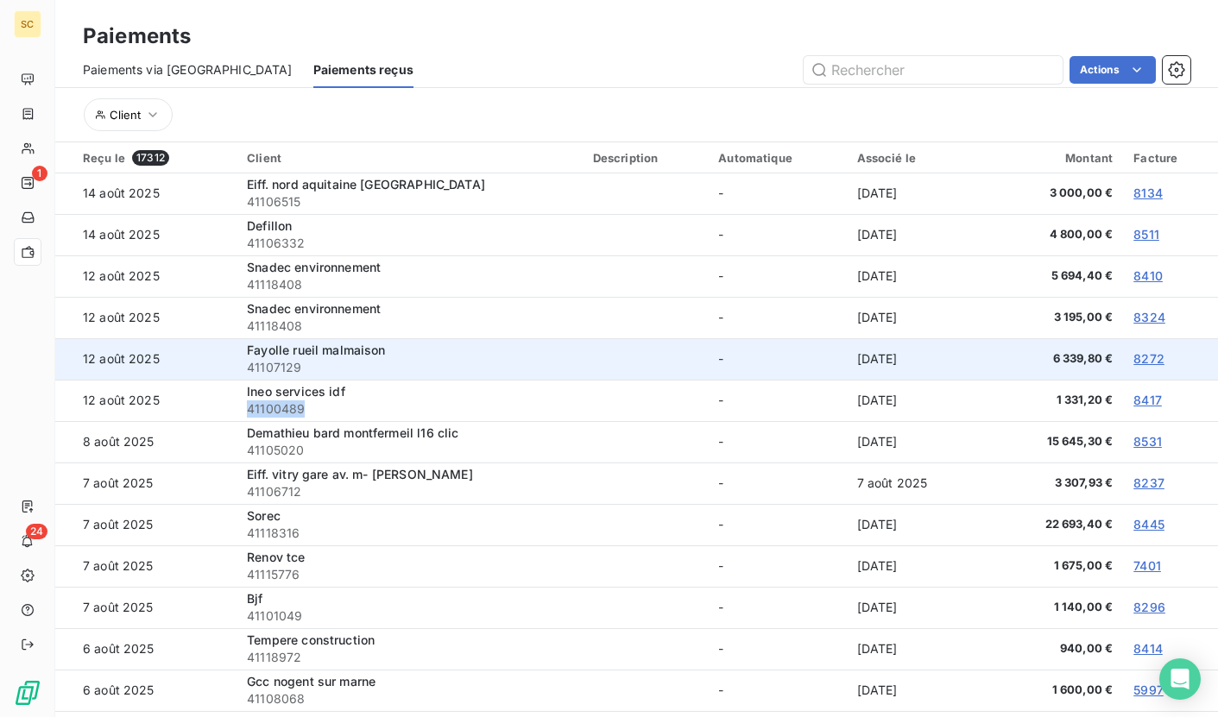
scroll to position [2949, 0]
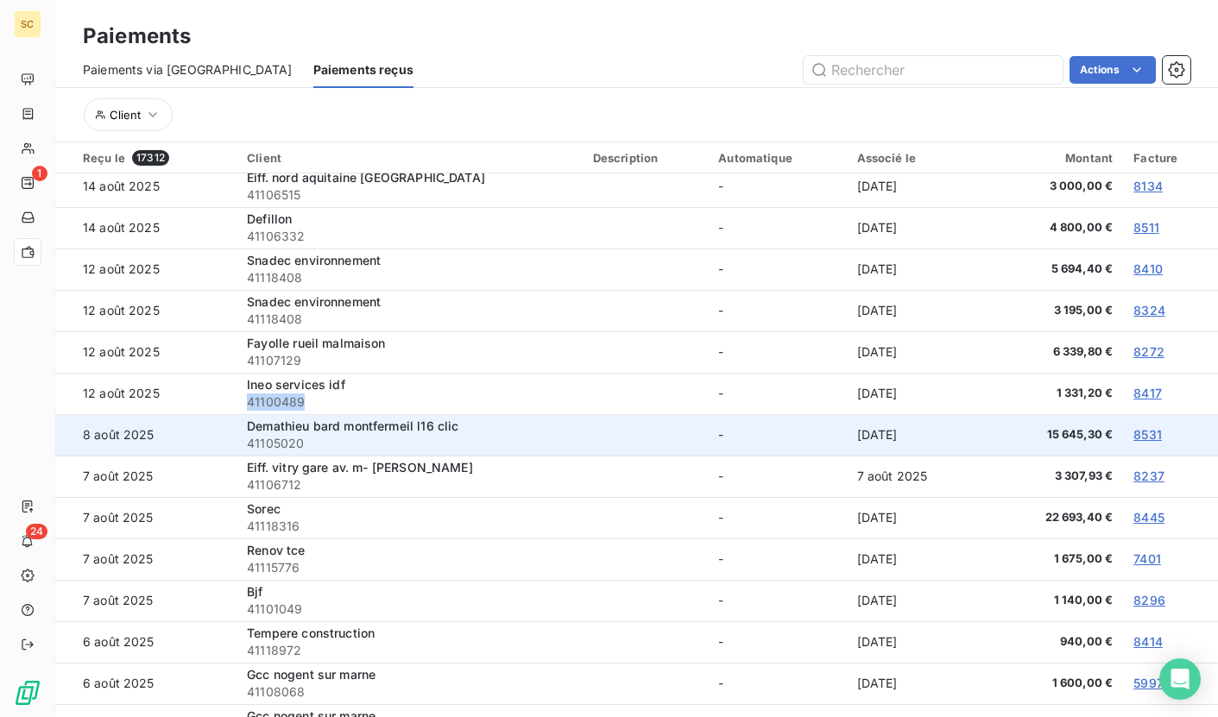
click at [280, 440] on span "41105020" at bounding box center [409, 443] width 325 height 17
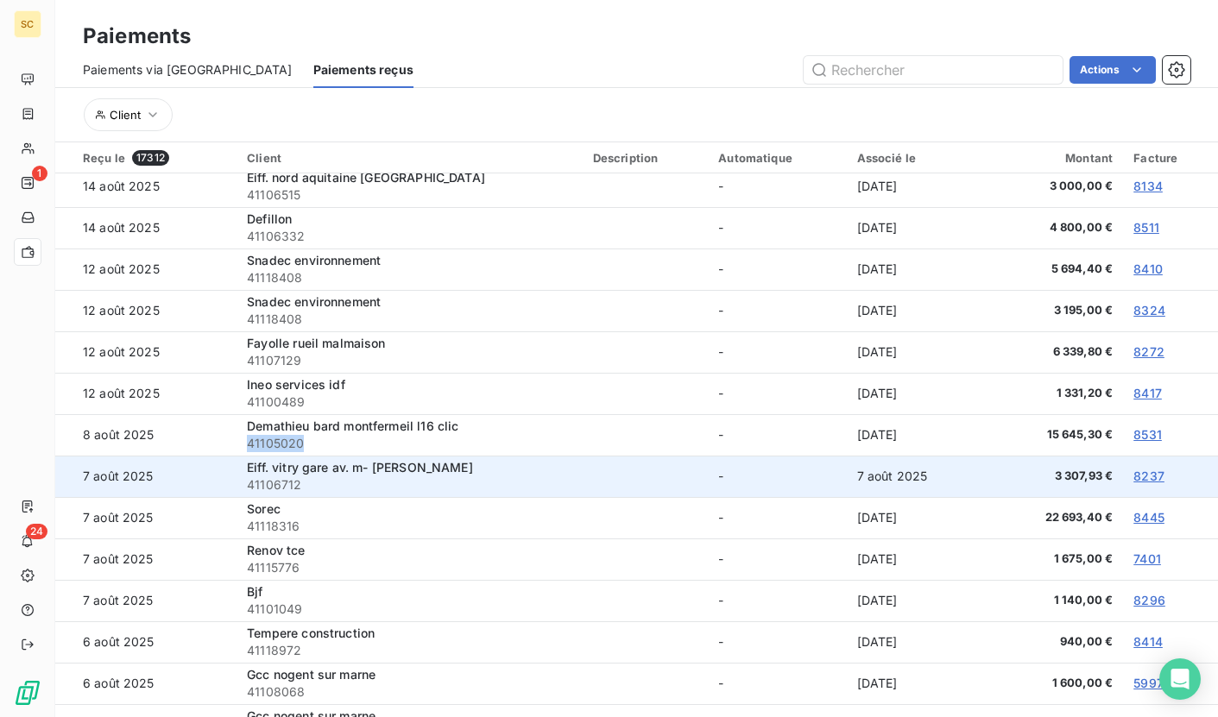
click at [279, 488] on span "41106712" at bounding box center [409, 484] width 325 height 17
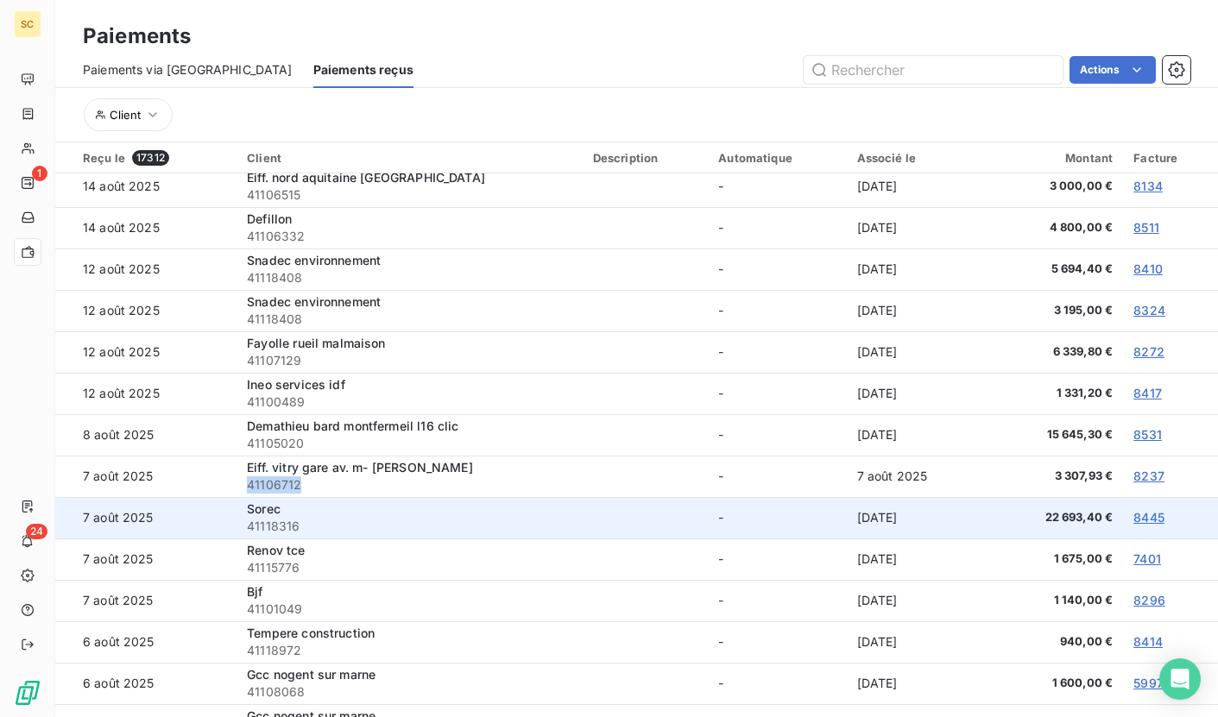
click at [249, 523] on span "41118316" at bounding box center [409, 526] width 325 height 17
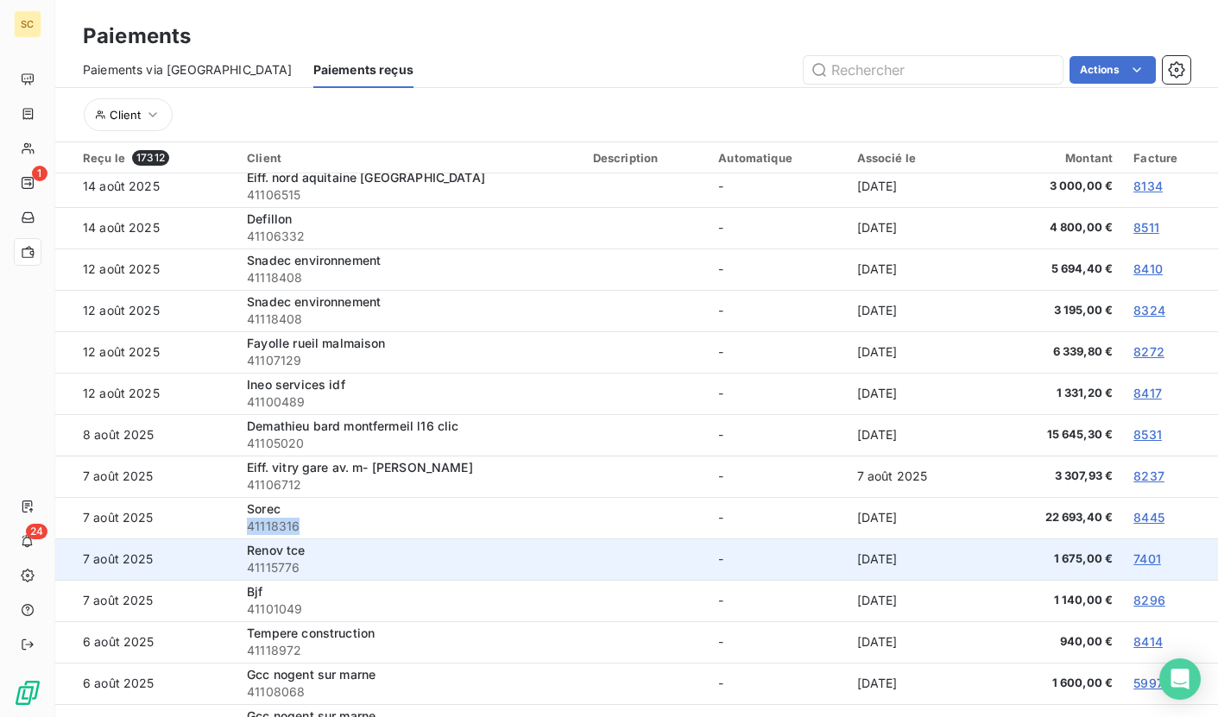
click at [279, 567] on span "41115776" at bounding box center [409, 567] width 325 height 17
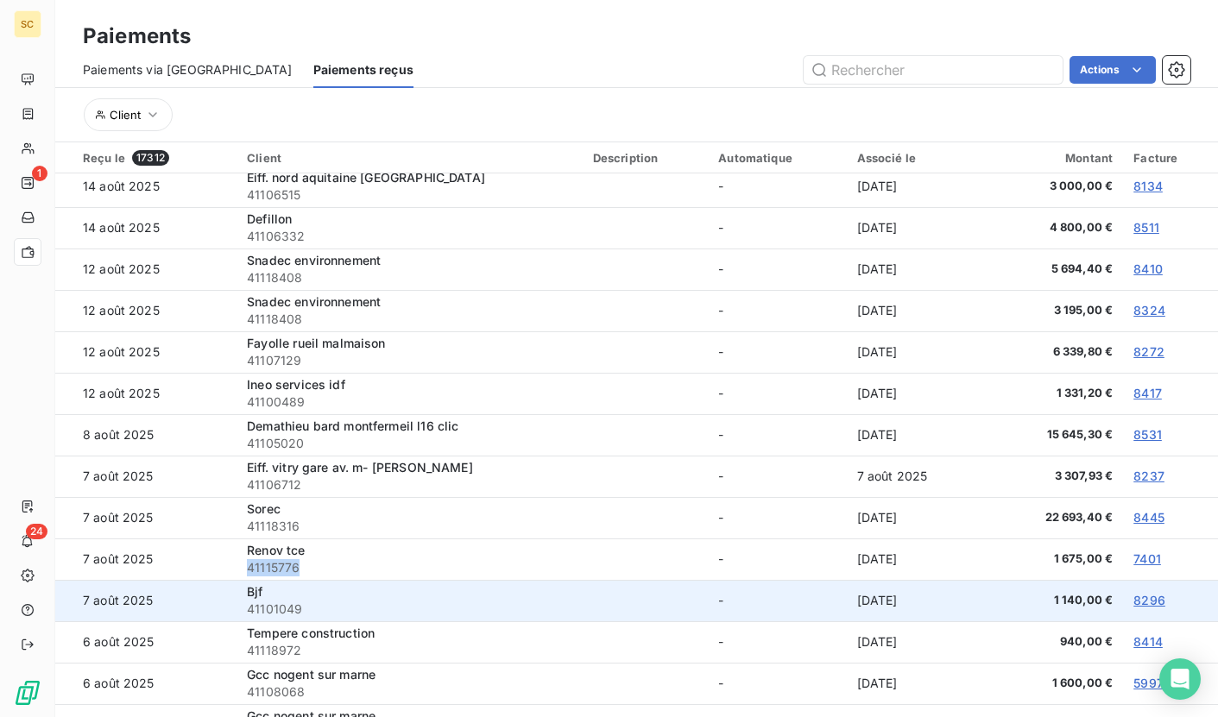
click at [264, 605] on span "41101049" at bounding box center [409, 609] width 325 height 17
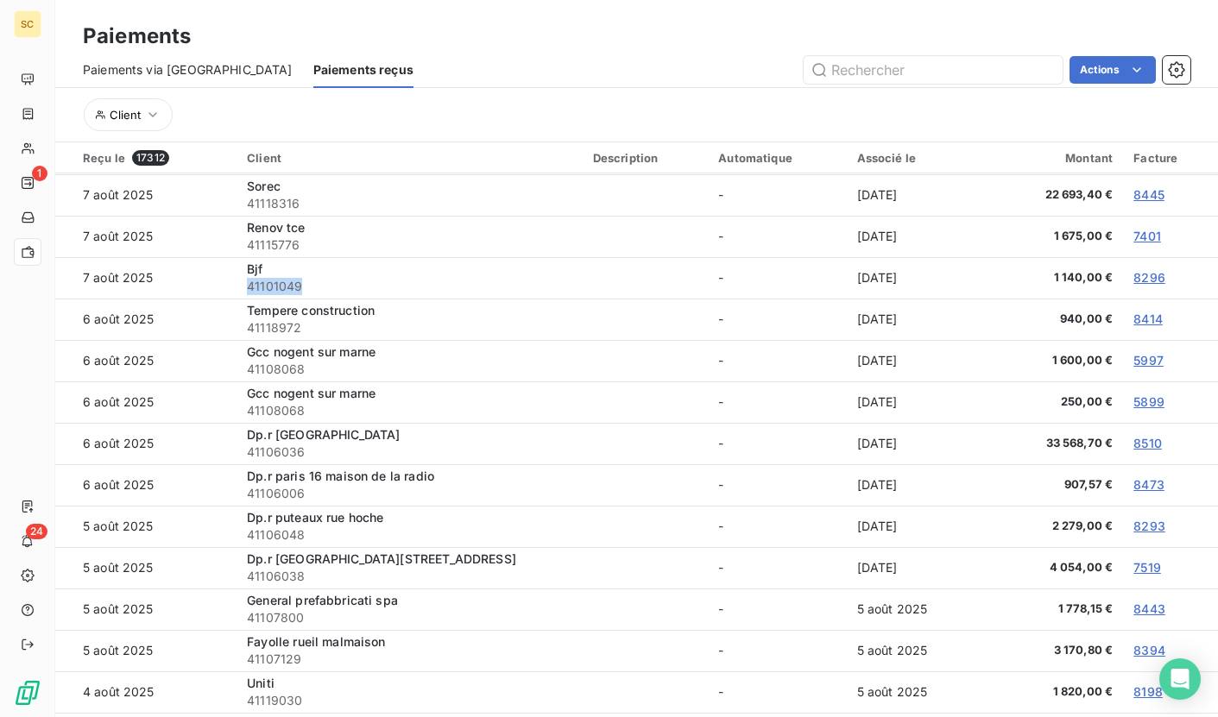
scroll to position [3275, 0]
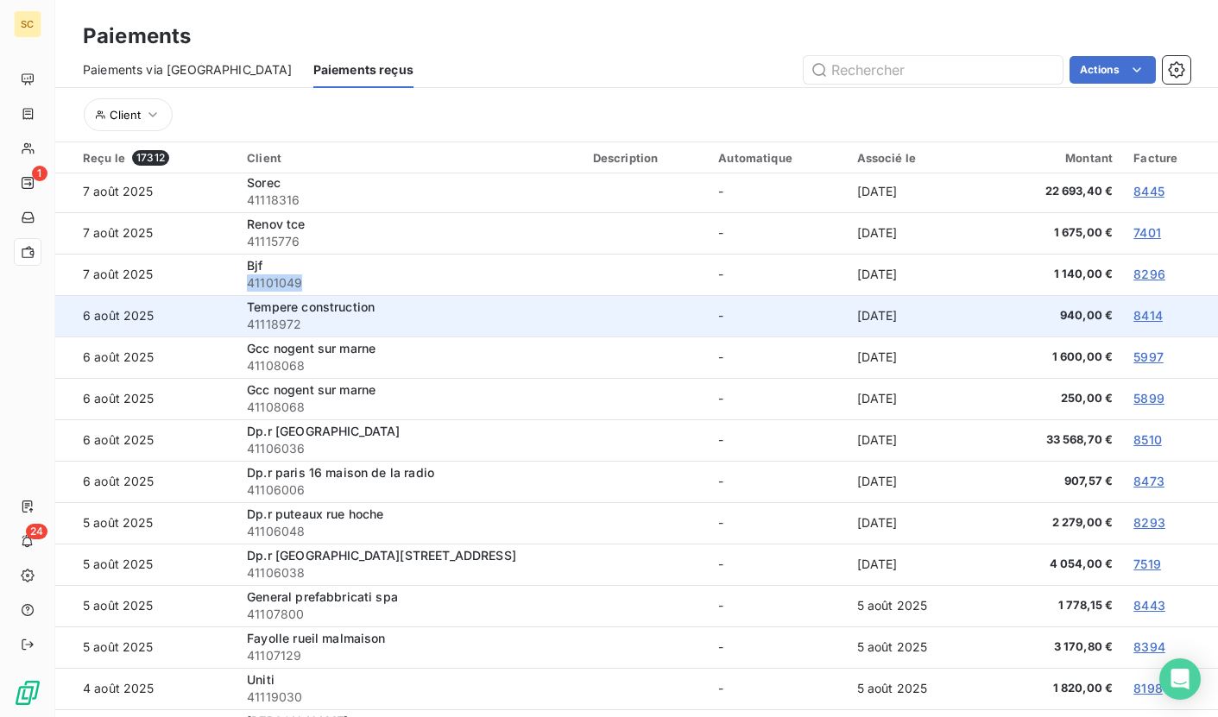
click at [272, 326] on span "41118972" at bounding box center [409, 324] width 325 height 17
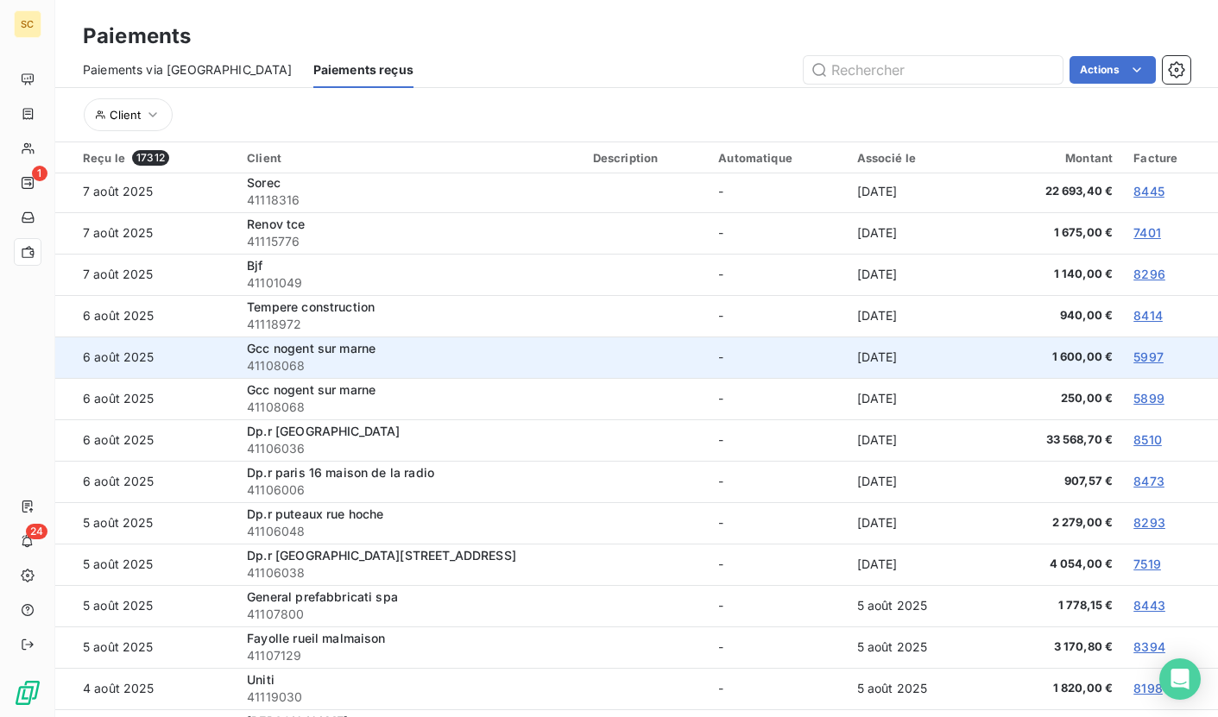
click at [268, 363] on span "41108068" at bounding box center [409, 365] width 325 height 17
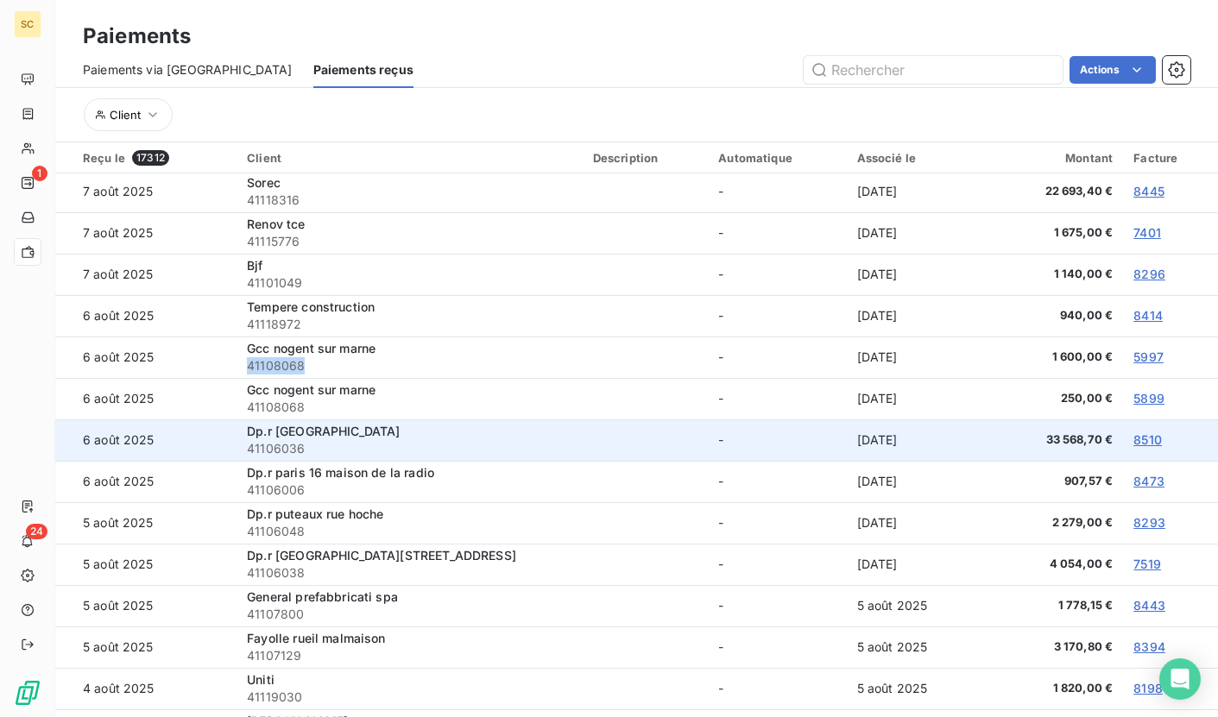
click at [274, 449] on span "41106036" at bounding box center [409, 448] width 325 height 17
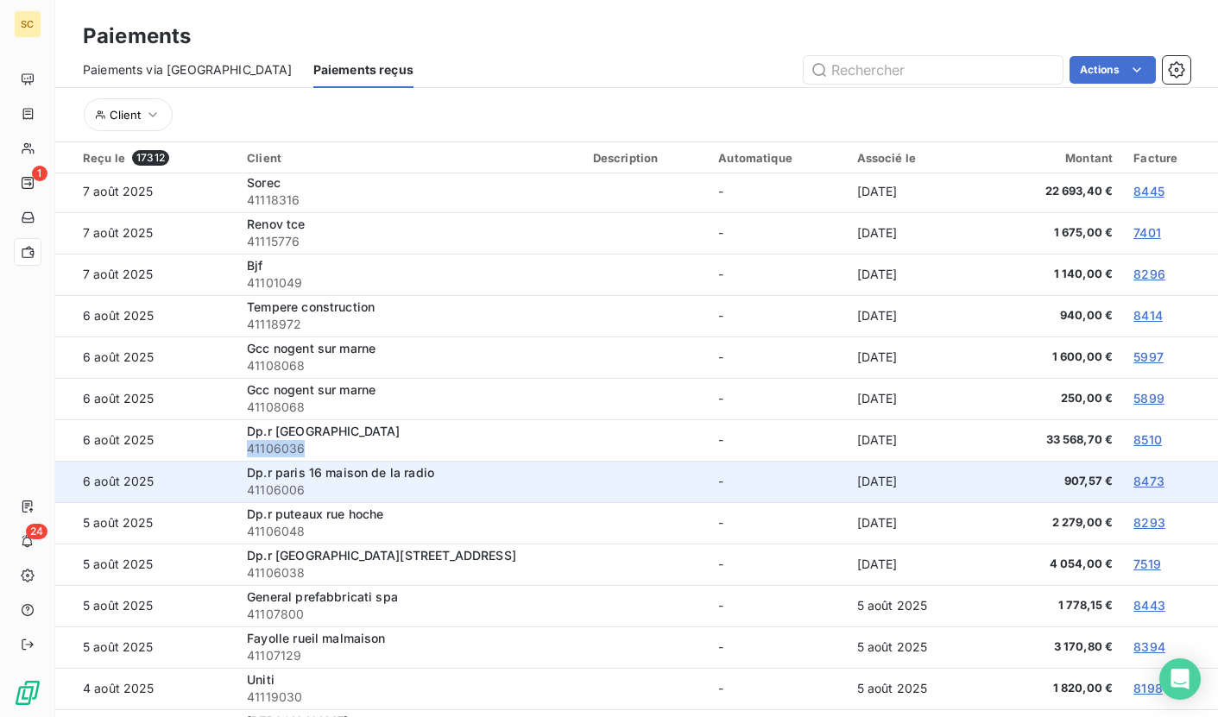
click at [274, 485] on span "41106006" at bounding box center [409, 490] width 325 height 17
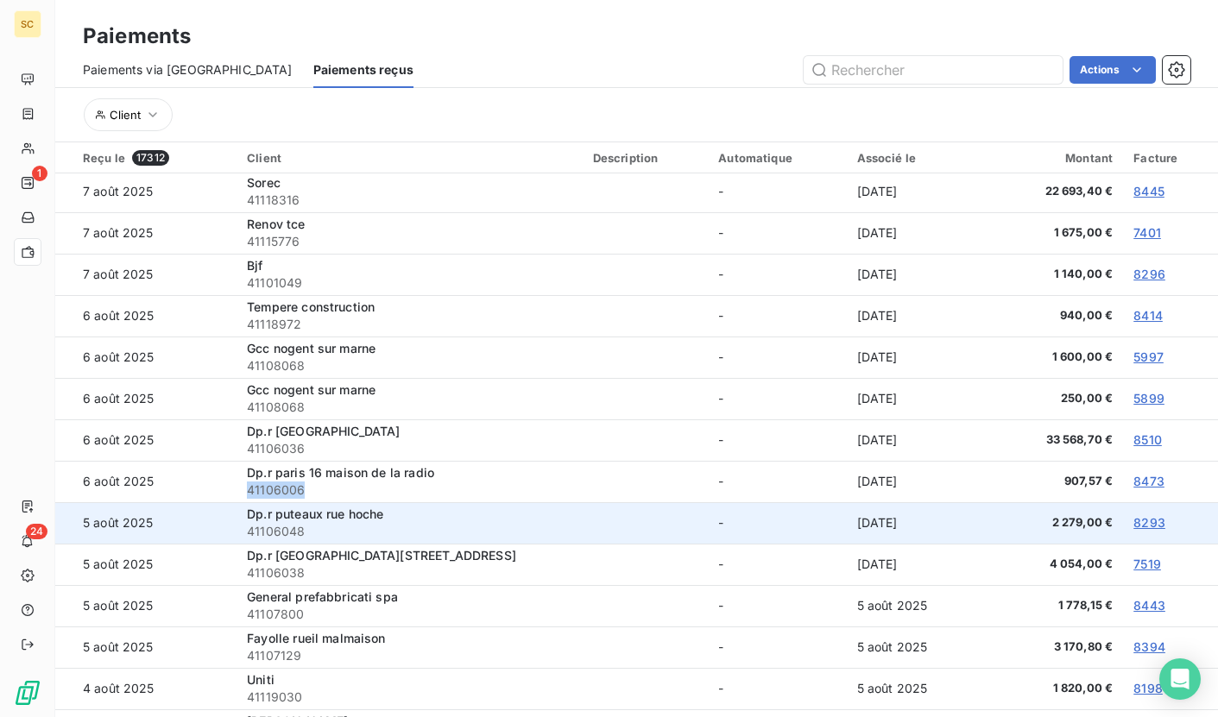
click at [275, 530] on span "41106048" at bounding box center [409, 531] width 325 height 17
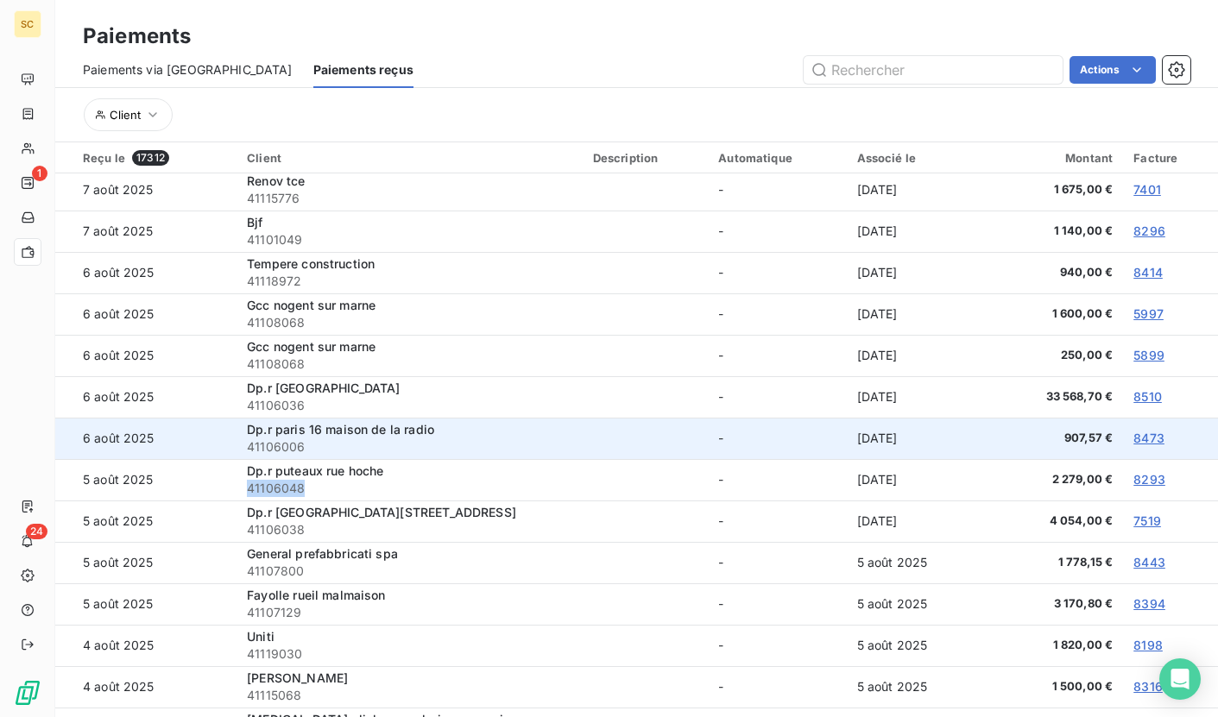
scroll to position [3334, 0]
